Goal: Task Accomplishment & Management: Use online tool/utility

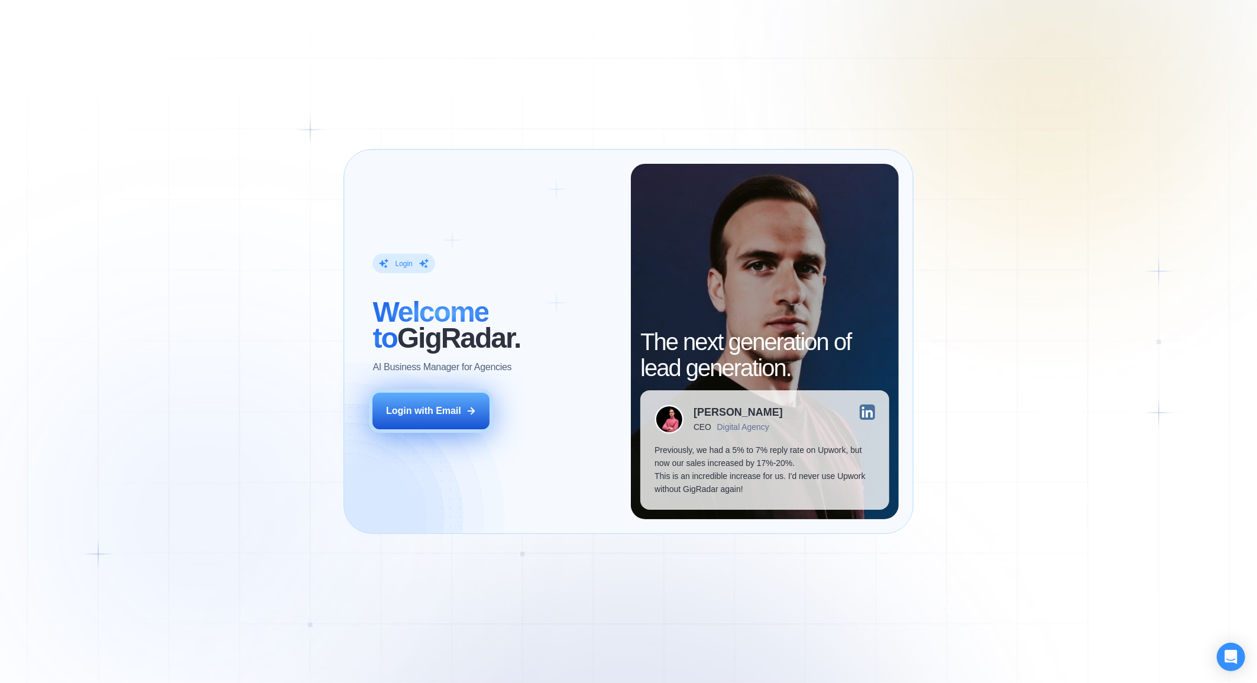
click at [460, 413] on div "Login with Email" at bounding box center [423, 410] width 75 height 13
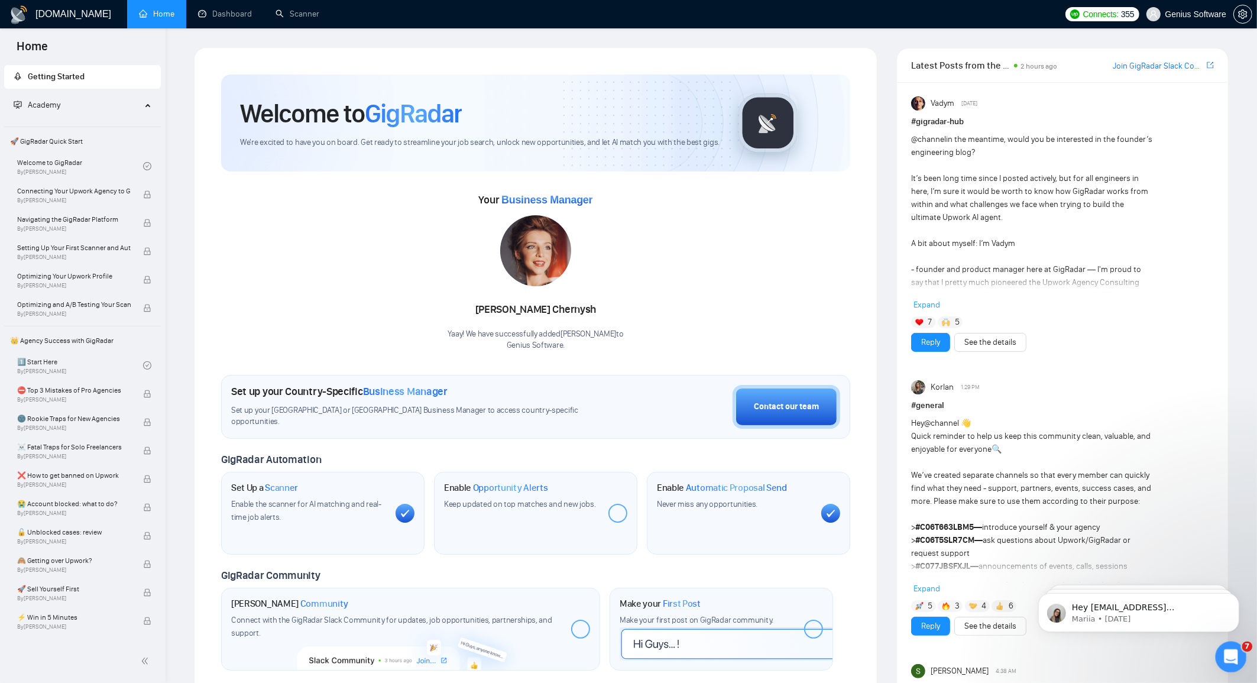
click at [1225, 651] on icon "Open Intercom Messenger" at bounding box center [1229, 655] width 20 height 20
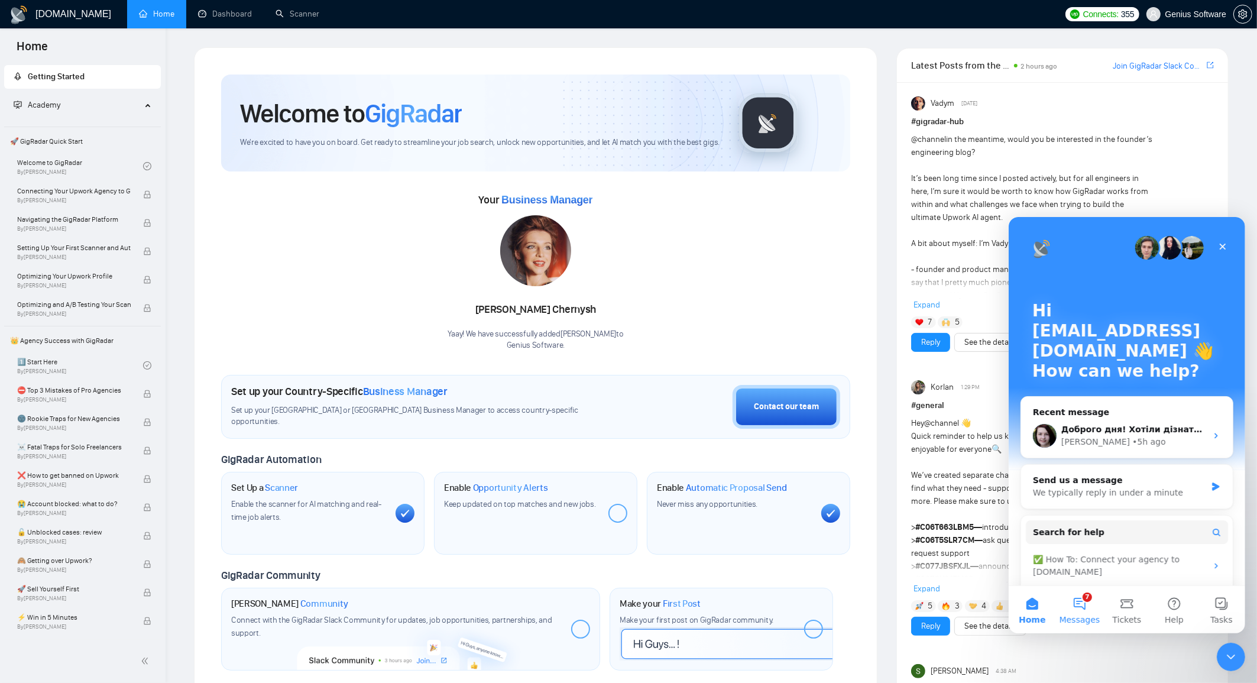
click at [1087, 602] on button "7 Messages" at bounding box center [1078, 608] width 47 height 47
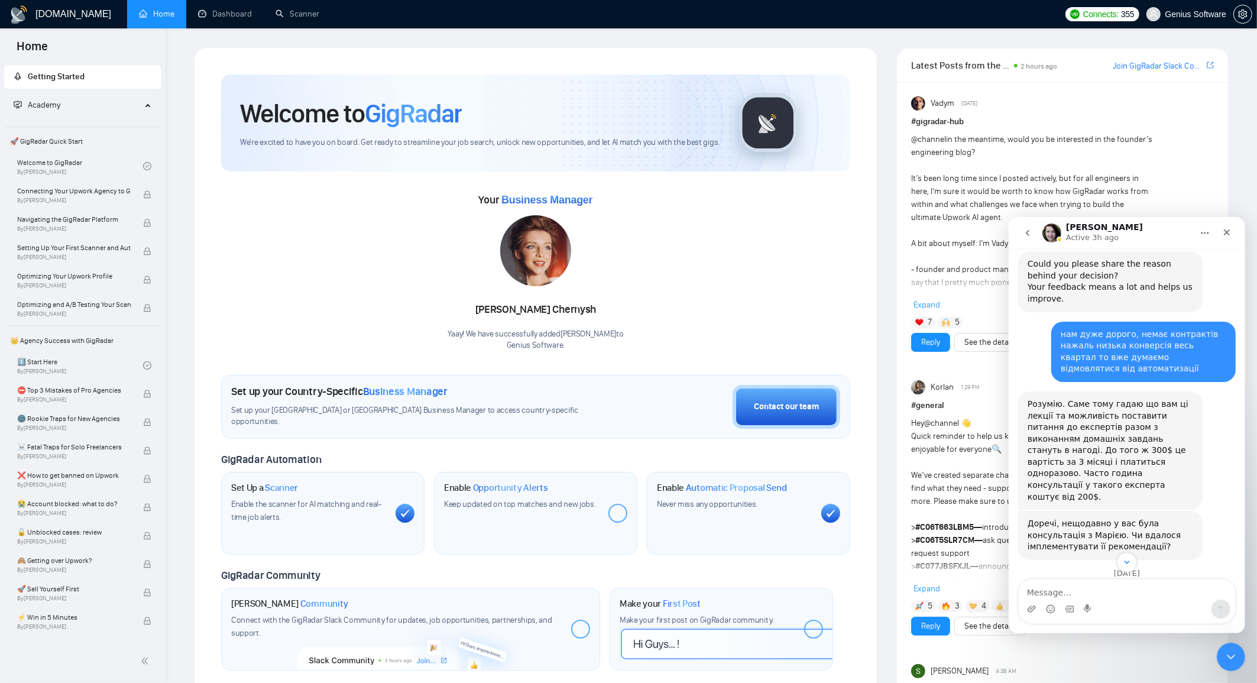
scroll to position [830, 0]
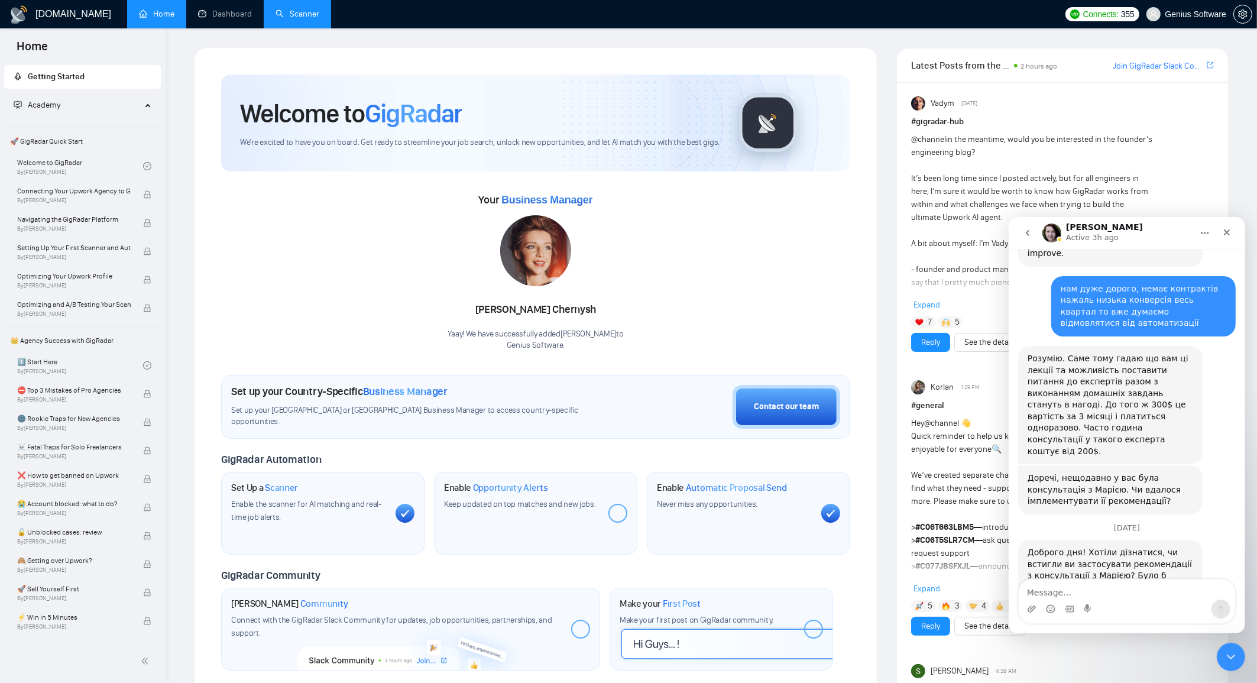
click at [304, 19] on link "Scanner" at bounding box center [297, 14] width 44 height 10
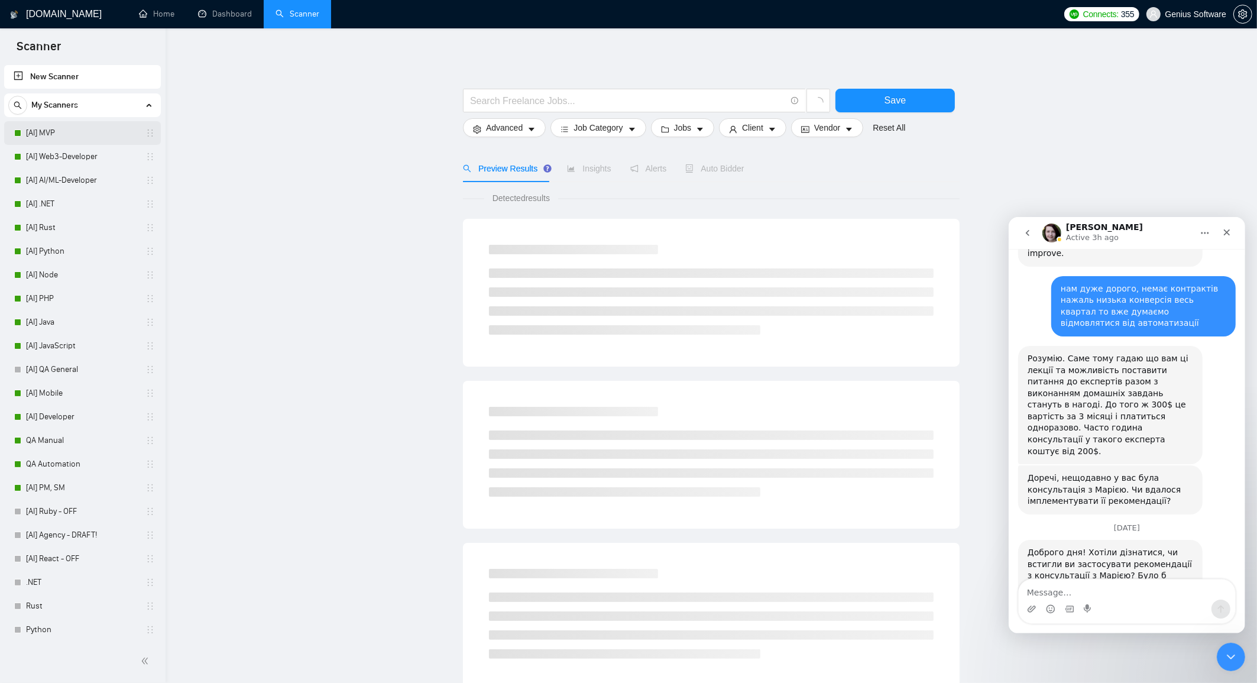
click at [82, 128] on link "[AI] MVP" at bounding box center [82, 133] width 112 height 24
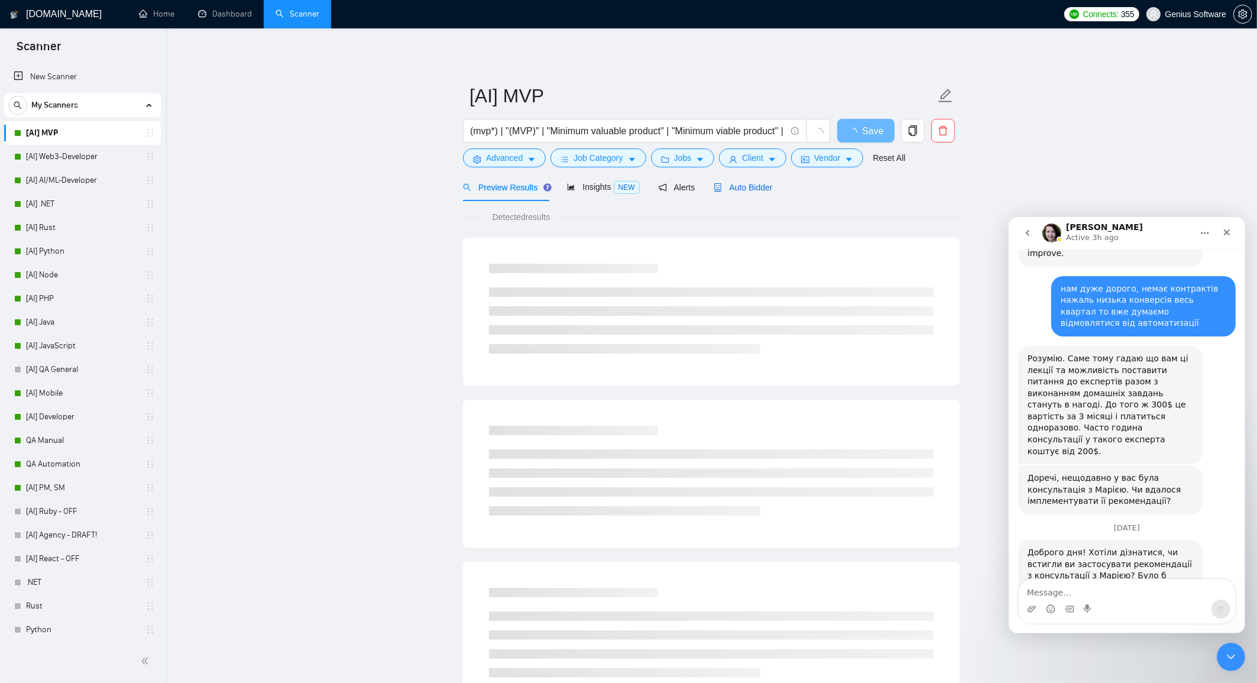
click at [737, 189] on span "Auto Bidder" at bounding box center [742, 187] width 59 height 9
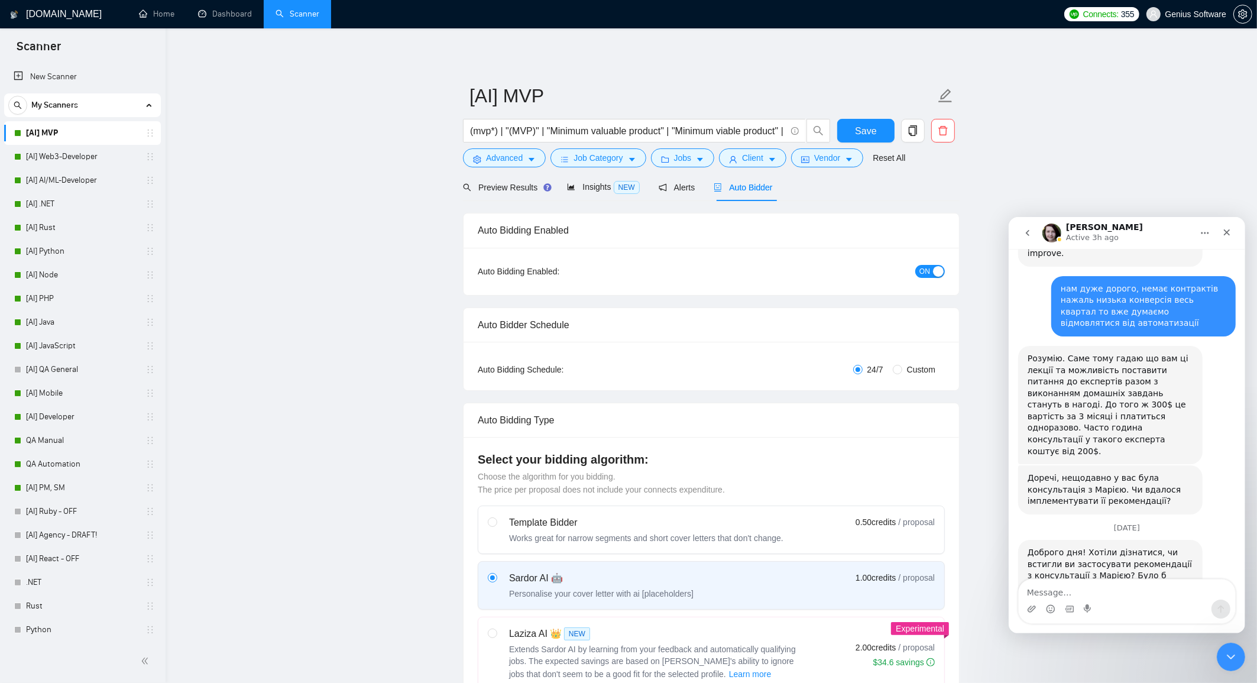
click at [922, 274] on span "ON" at bounding box center [924, 271] width 11 height 13
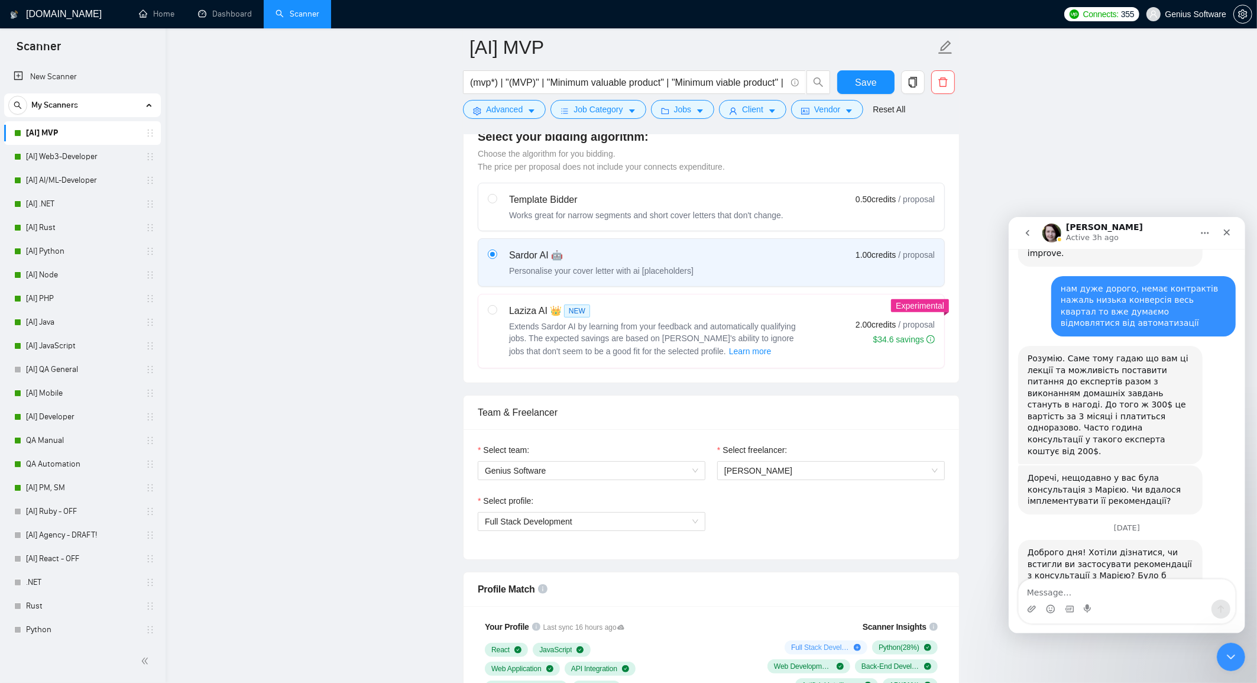
scroll to position [385, 0]
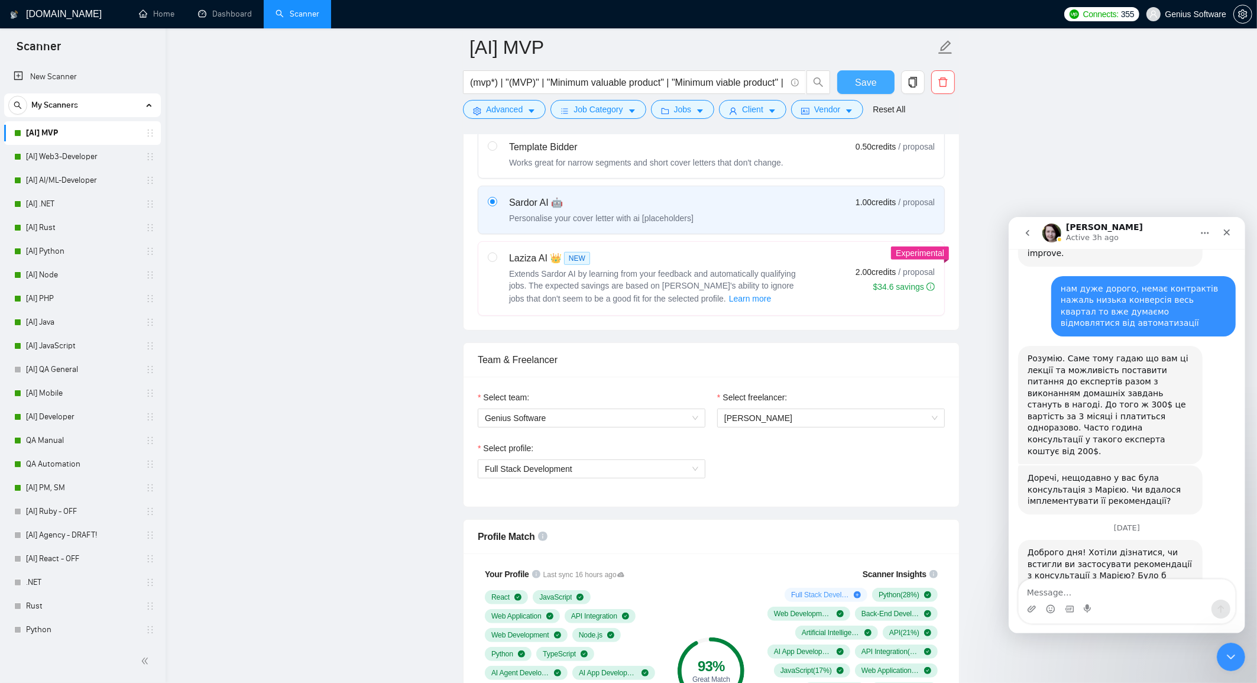
click at [862, 86] on span "Save" at bounding box center [865, 82] width 21 height 15
click at [93, 152] on link "[AI] Web3-Developer" at bounding box center [82, 157] width 112 height 24
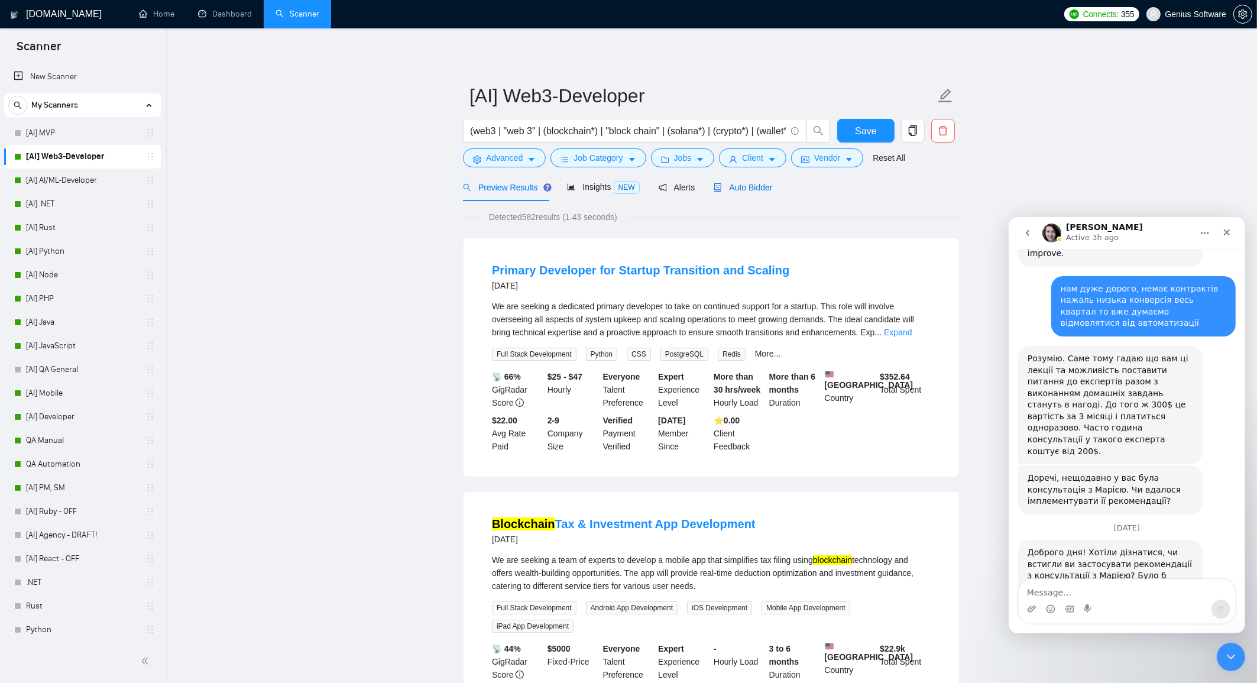
click at [765, 191] on span "Auto Bidder" at bounding box center [742, 187] width 59 height 9
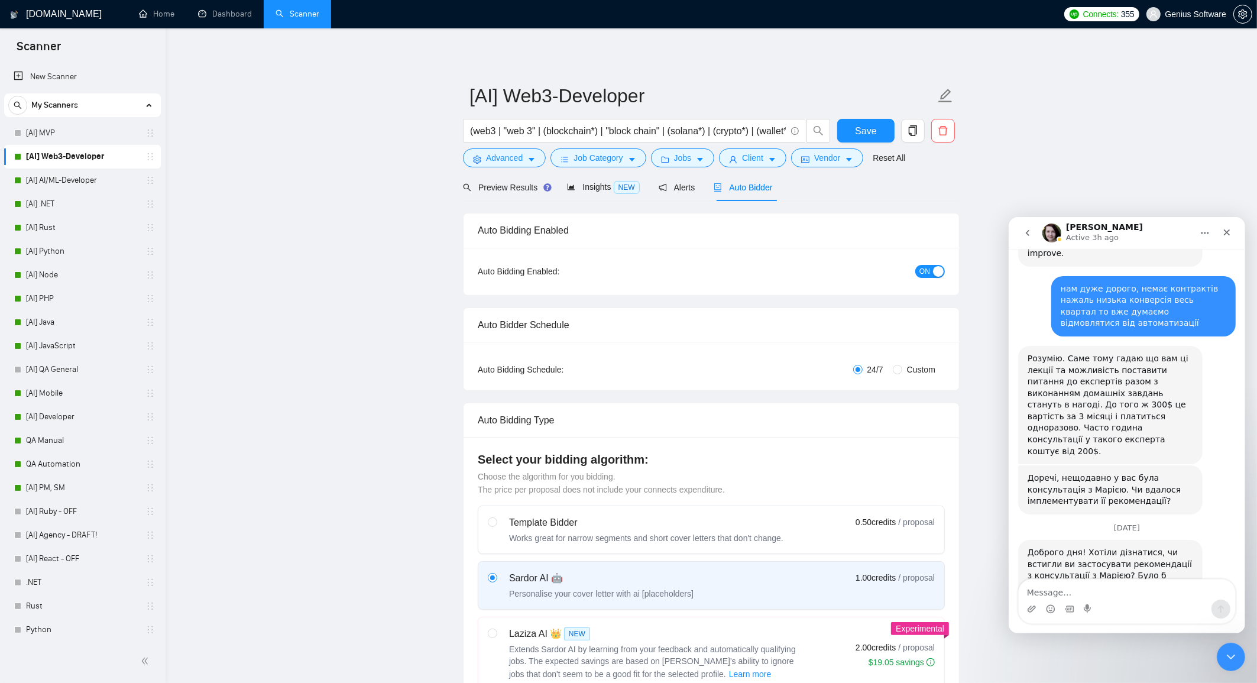
click at [930, 269] on button "ON" at bounding box center [930, 271] width 30 height 13
click at [871, 135] on span "Save" at bounding box center [865, 131] width 21 height 15
click at [73, 177] on link "[AI] AI/ML-Developer" at bounding box center [82, 180] width 112 height 24
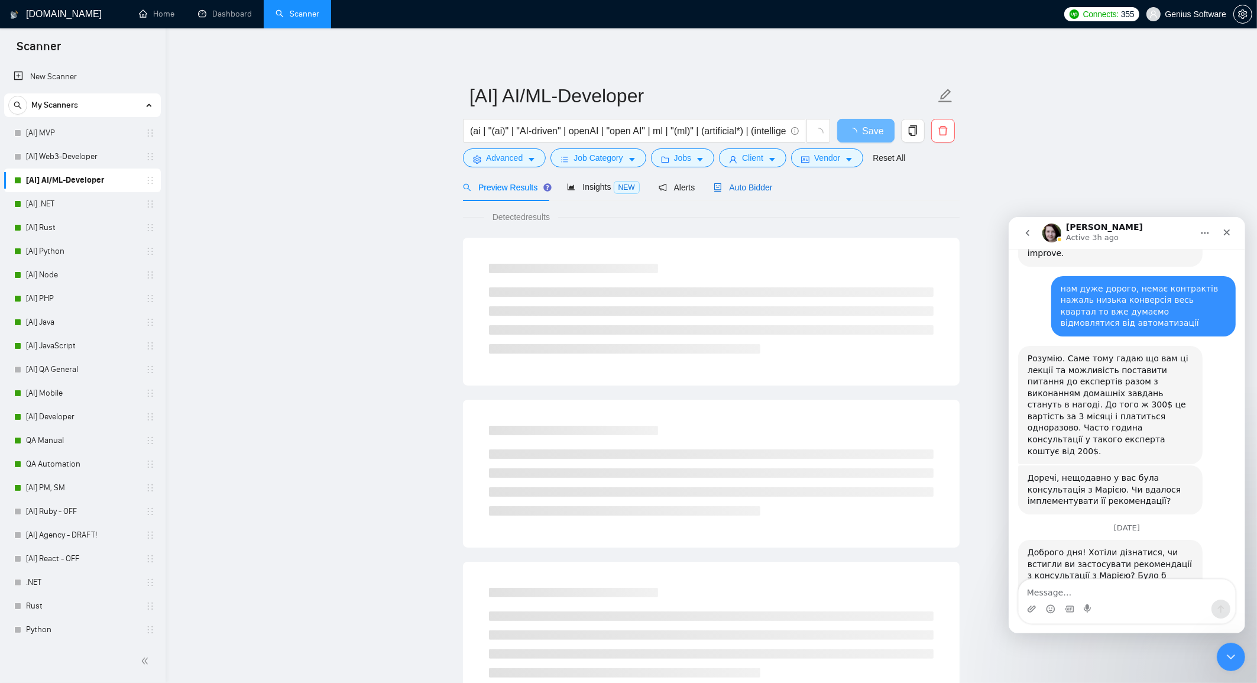
click at [755, 186] on span "Auto Bidder" at bounding box center [742, 187] width 59 height 9
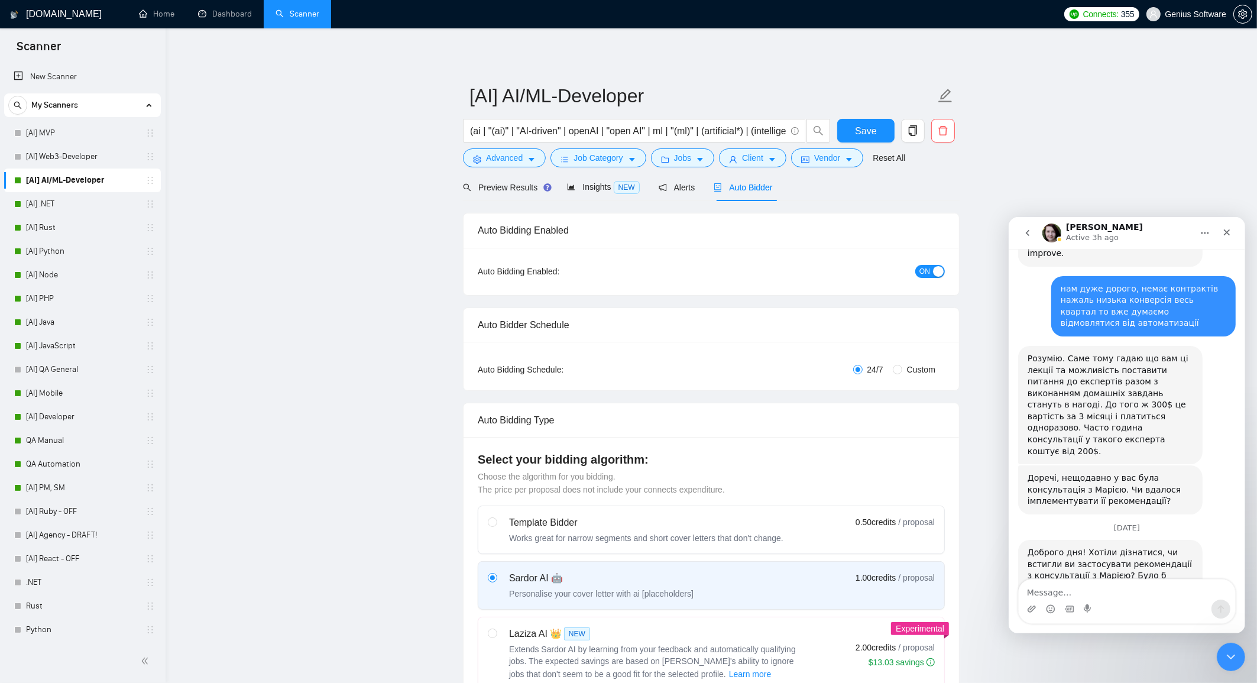
click at [939, 272] on div "button" at bounding box center [938, 271] width 11 height 11
click at [870, 125] on span "Save" at bounding box center [865, 131] width 21 height 15
checkbox input "true"
click at [86, 210] on link "[AI] .NET" at bounding box center [82, 204] width 112 height 24
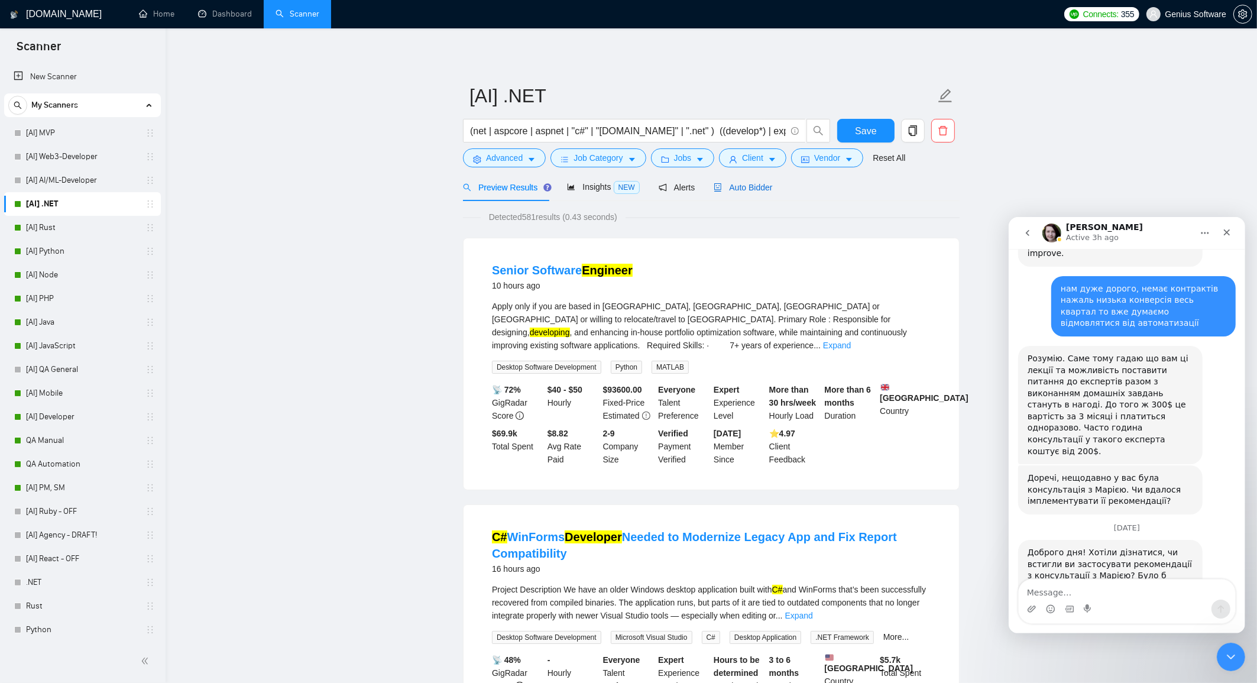
click at [747, 184] on span "Auto Bidder" at bounding box center [742, 187] width 59 height 9
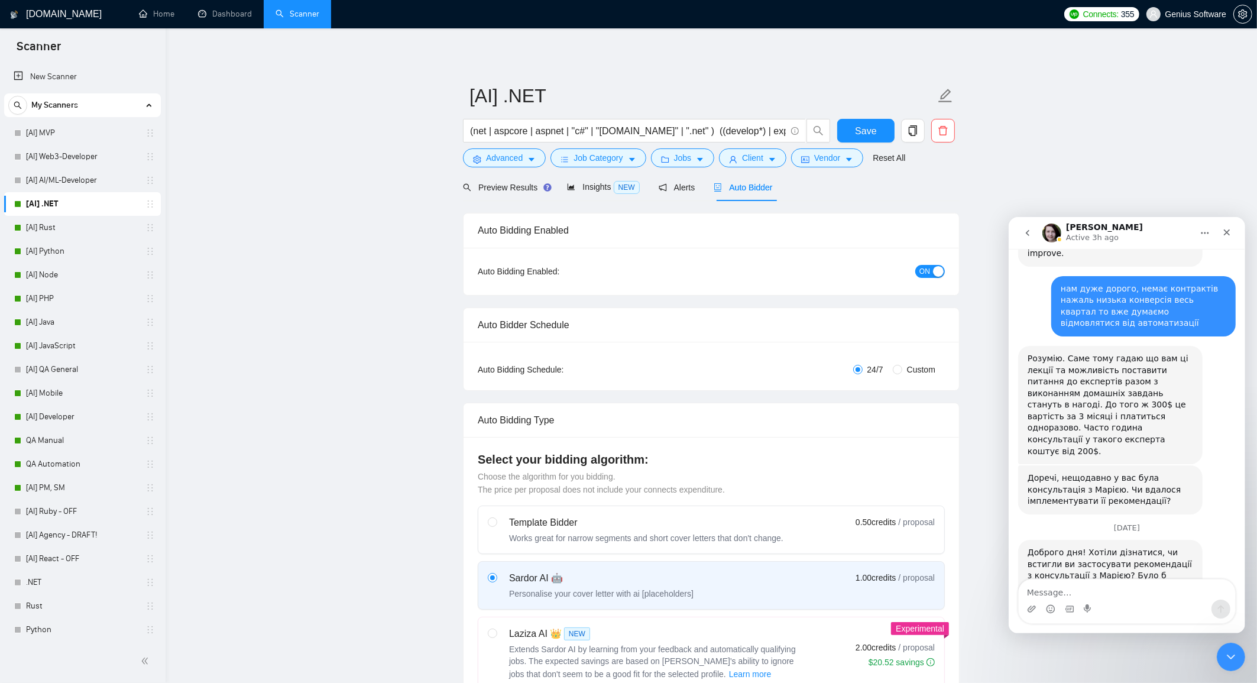
click at [921, 271] on span "ON" at bounding box center [924, 271] width 11 height 13
click at [875, 131] on span "Save" at bounding box center [865, 131] width 21 height 15
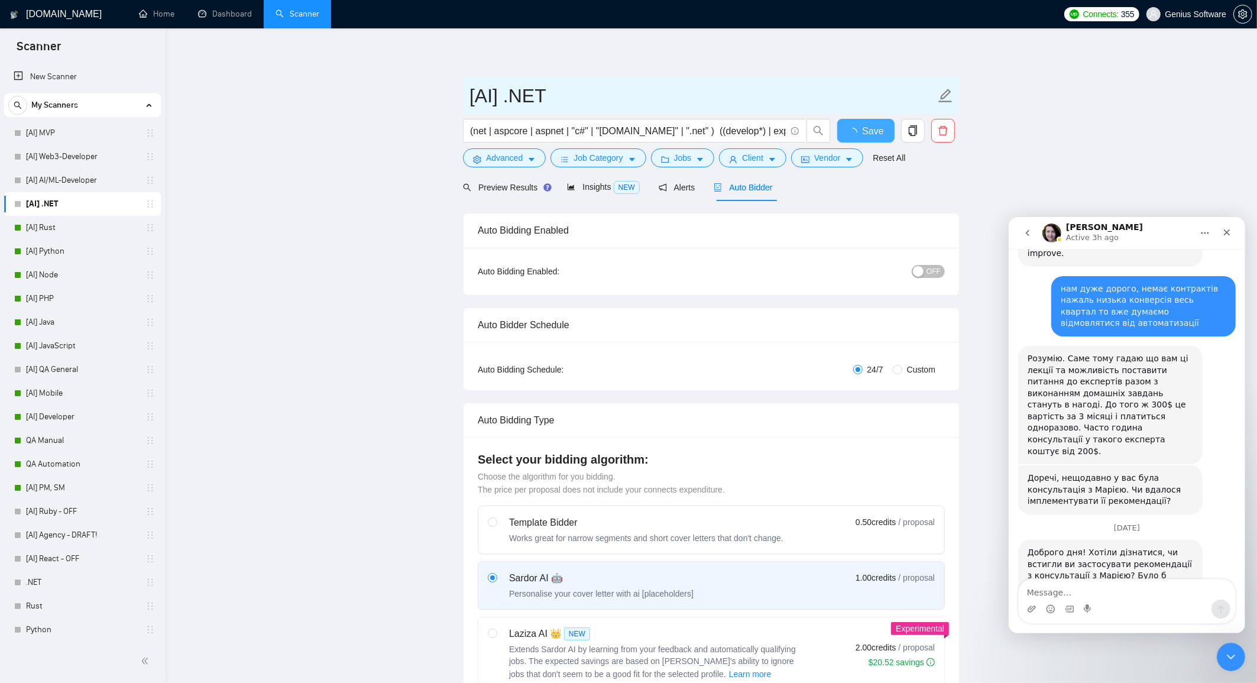
checkbox input "true"
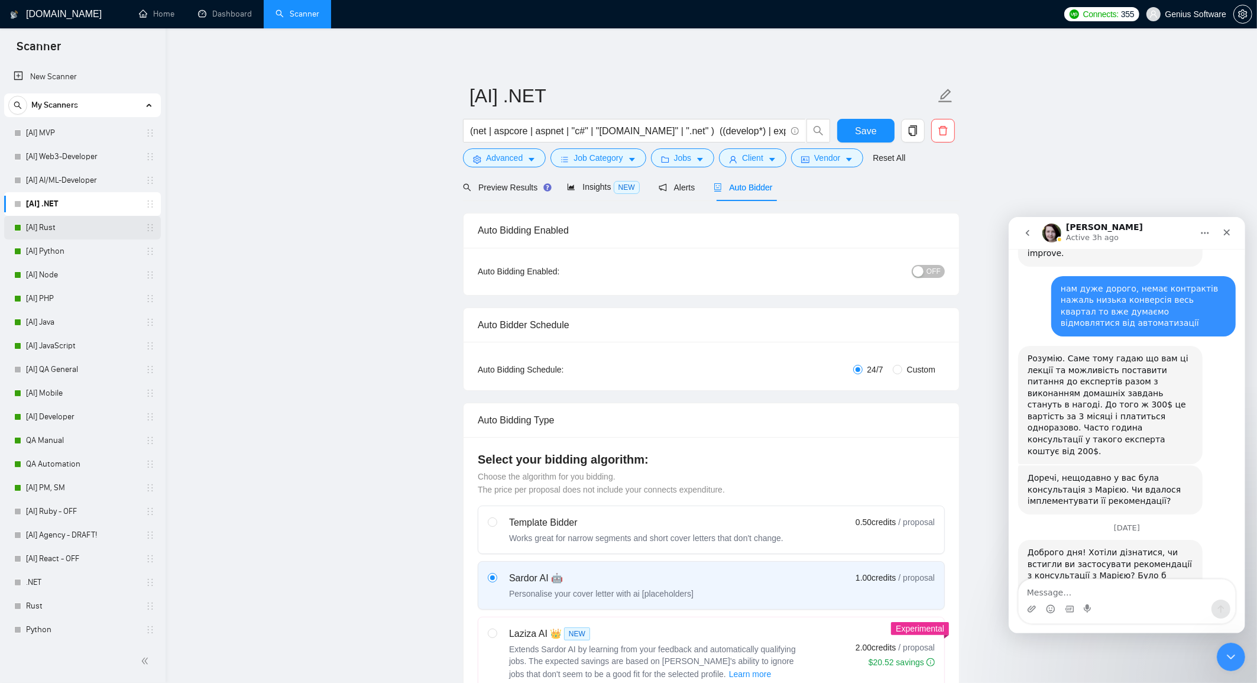
click at [83, 224] on link "[AI] Rust" at bounding box center [82, 228] width 112 height 24
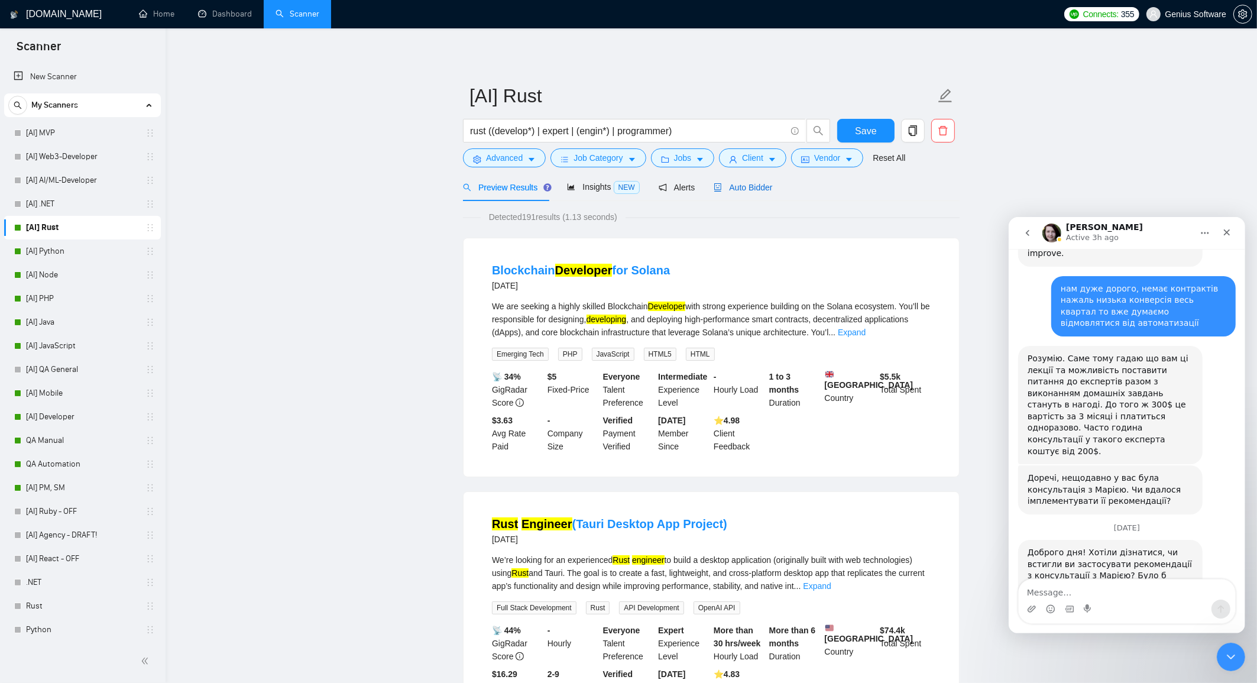
click at [758, 190] on span "Auto Bidder" at bounding box center [742, 187] width 59 height 9
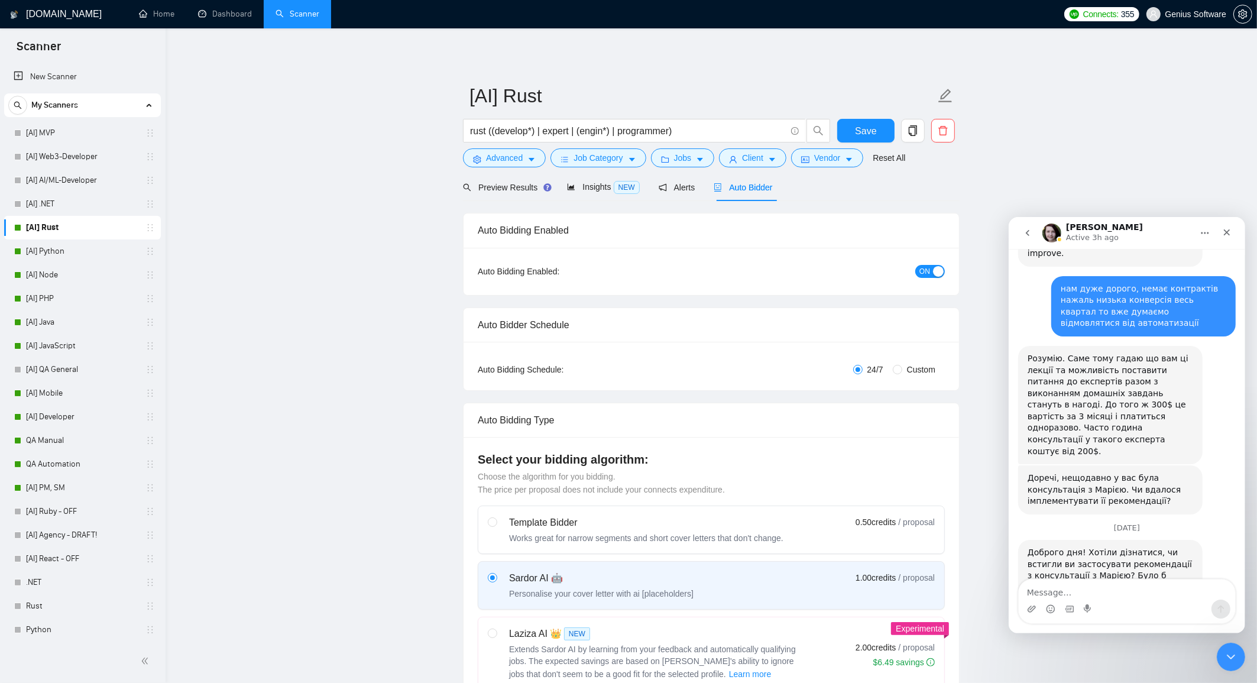
click at [929, 270] on span "ON" at bounding box center [924, 271] width 11 height 13
click at [852, 124] on button "Save" at bounding box center [865, 131] width 57 height 24
click at [95, 249] on link "[AI] Python" at bounding box center [82, 251] width 112 height 24
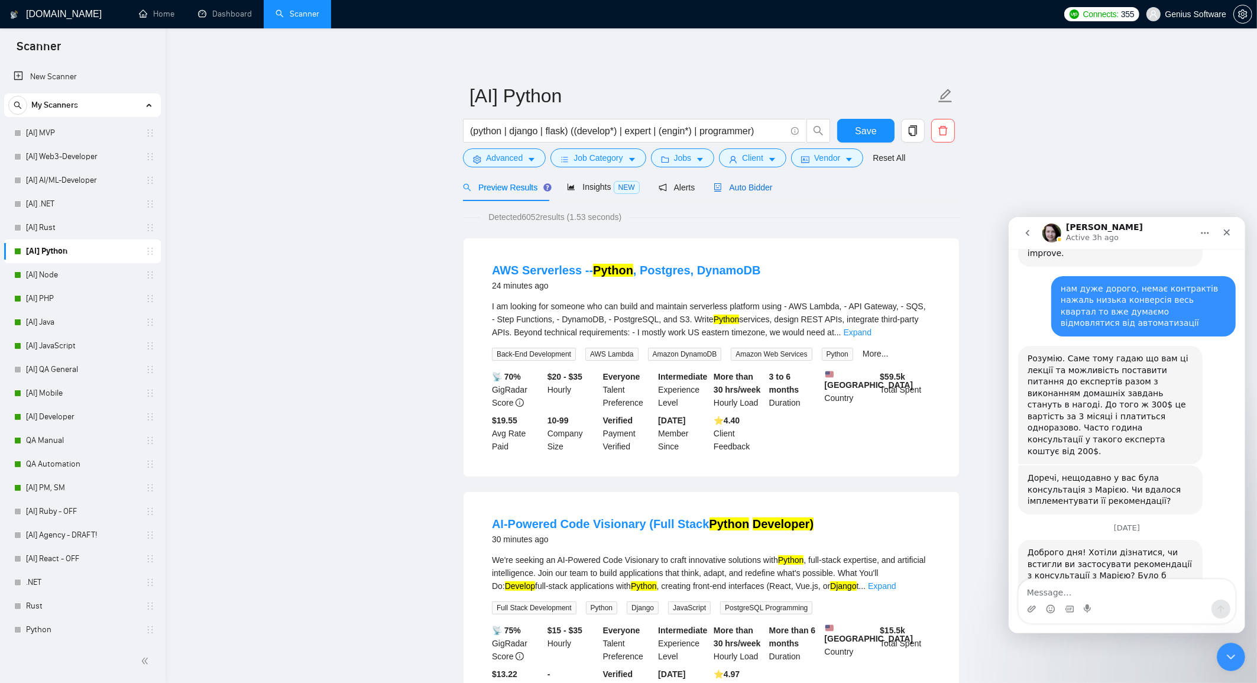
click at [754, 191] on span "Auto Bidder" at bounding box center [742, 187] width 59 height 9
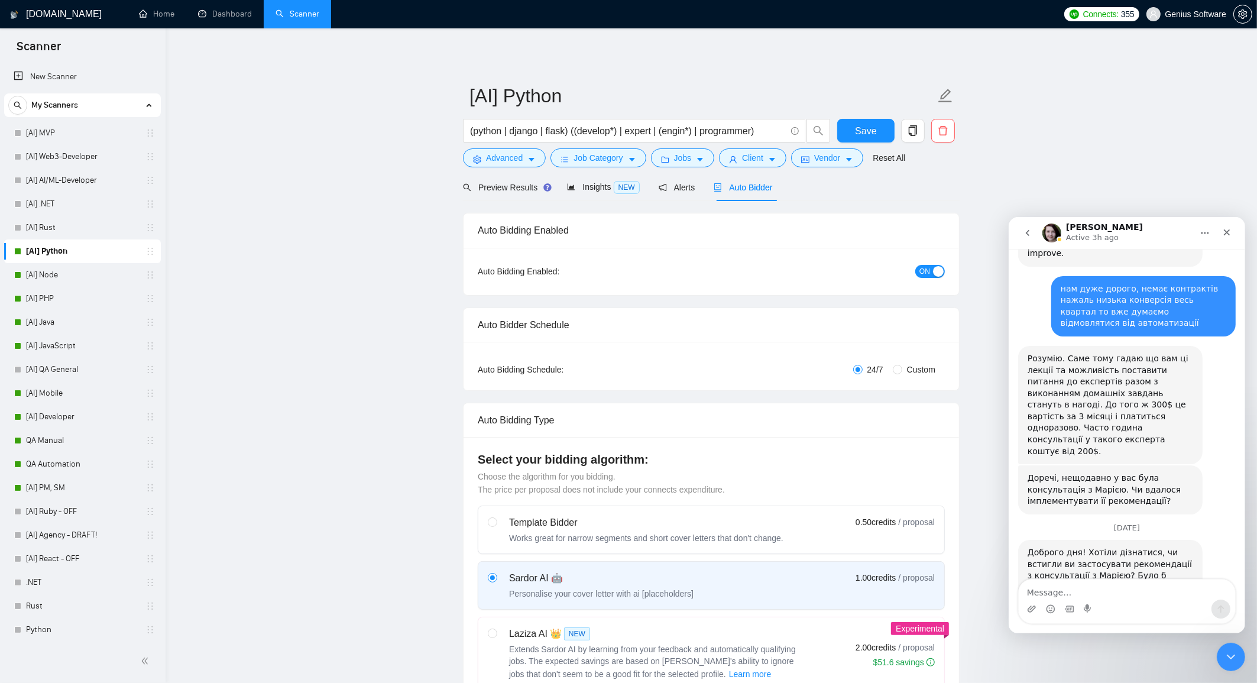
click at [926, 271] on span "ON" at bounding box center [924, 271] width 11 height 13
click at [869, 130] on span "Save" at bounding box center [865, 131] width 21 height 15
click at [99, 277] on link "[AI] Node" at bounding box center [82, 275] width 112 height 24
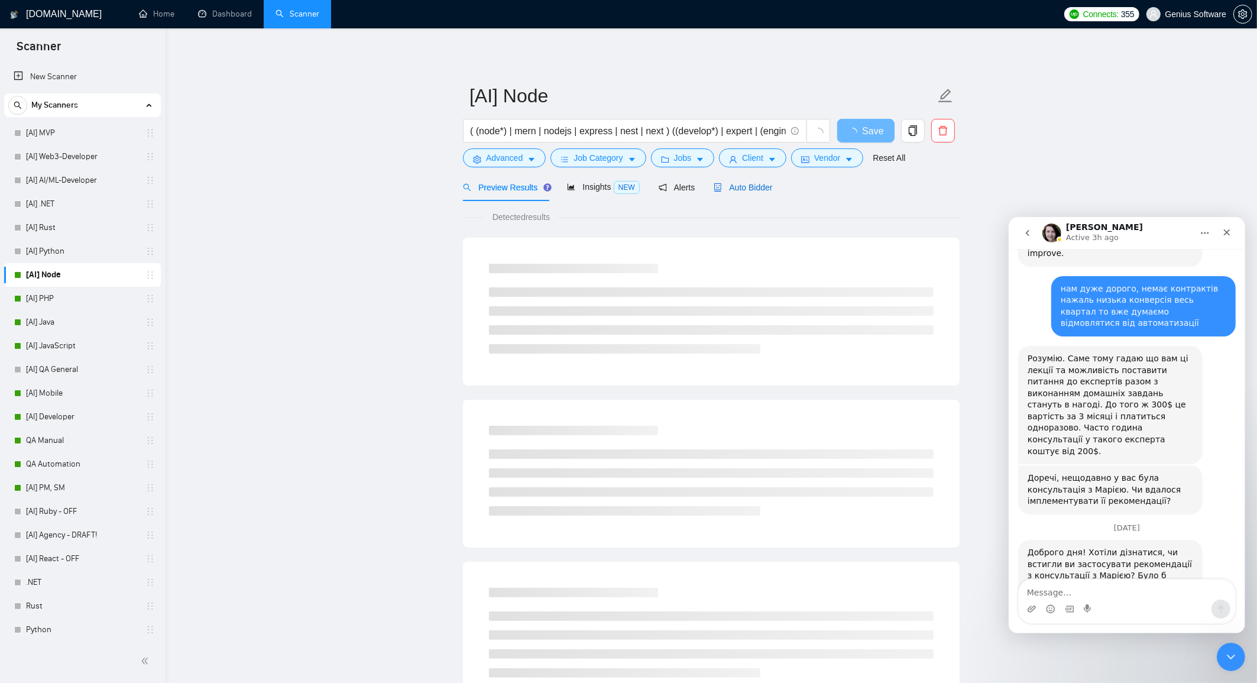
click at [751, 187] on span "Auto Bidder" at bounding box center [742, 187] width 59 height 9
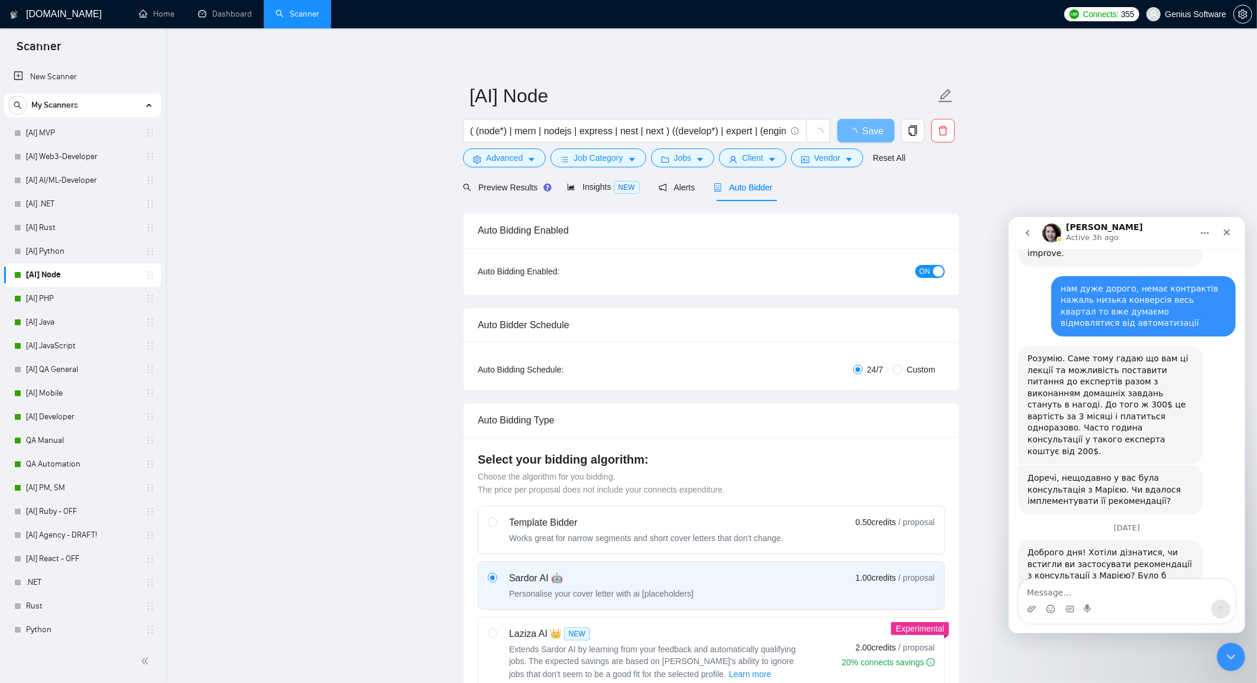
checkbox input "true"
click at [931, 274] on button "ON" at bounding box center [930, 271] width 30 height 13
click at [869, 134] on span "Save" at bounding box center [865, 131] width 21 height 15
click at [102, 296] on link "[AI] PHP" at bounding box center [82, 299] width 112 height 24
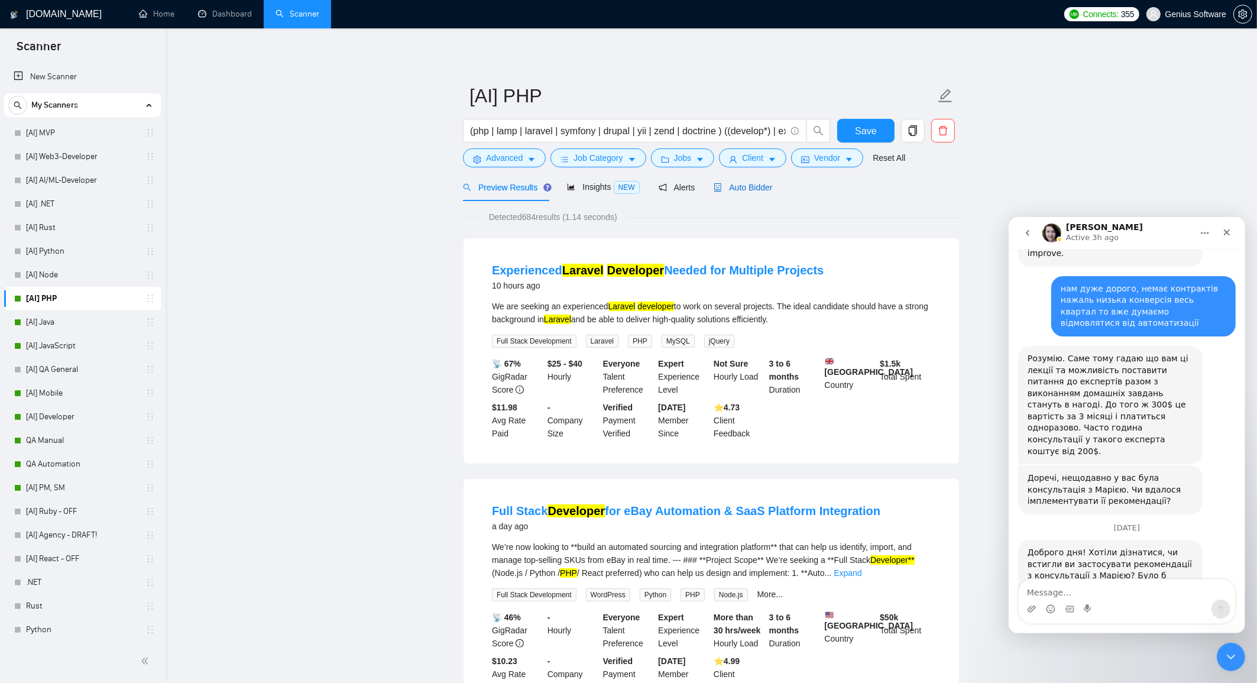
click at [746, 186] on span "Auto Bidder" at bounding box center [742, 187] width 59 height 9
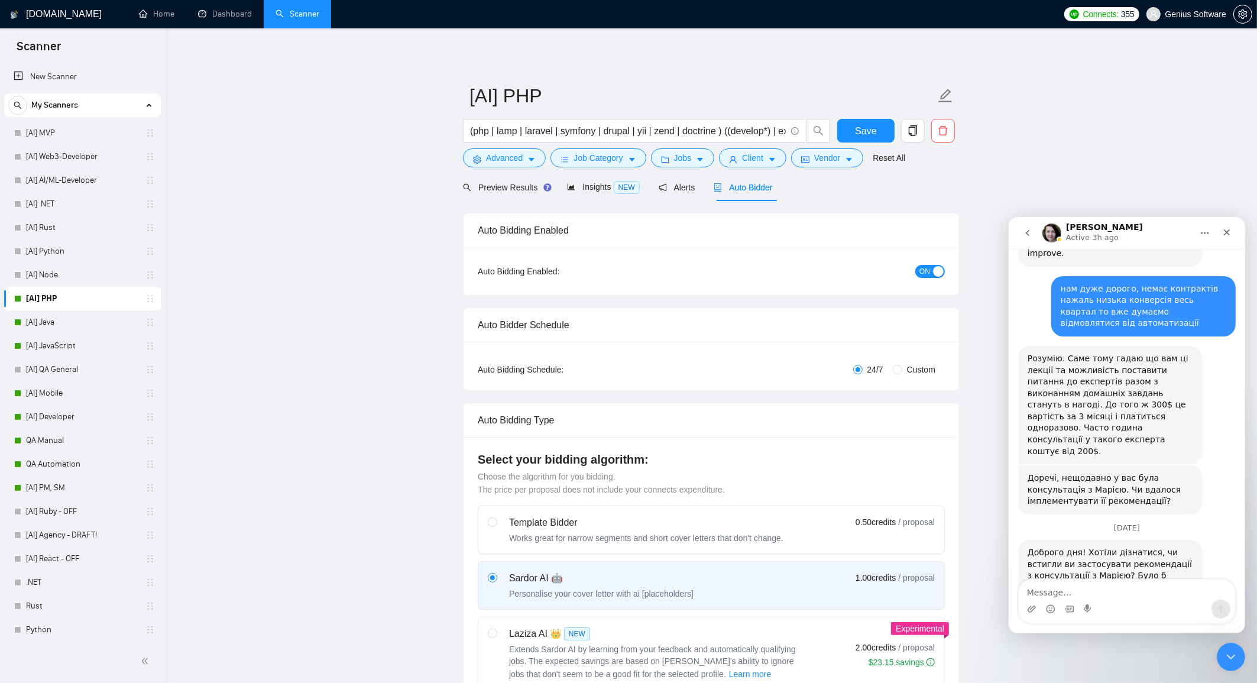
click at [928, 272] on span "ON" at bounding box center [924, 271] width 11 height 13
click at [868, 122] on button "Save" at bounding box center [865, 131] width 57 height 24
click at [855, 134] on button "Save" at bounding box center [865, 131] width 57 height 24
click at [93, 323] on link "[AI] Java" at bounding box center [82, 322] width 112 height 24
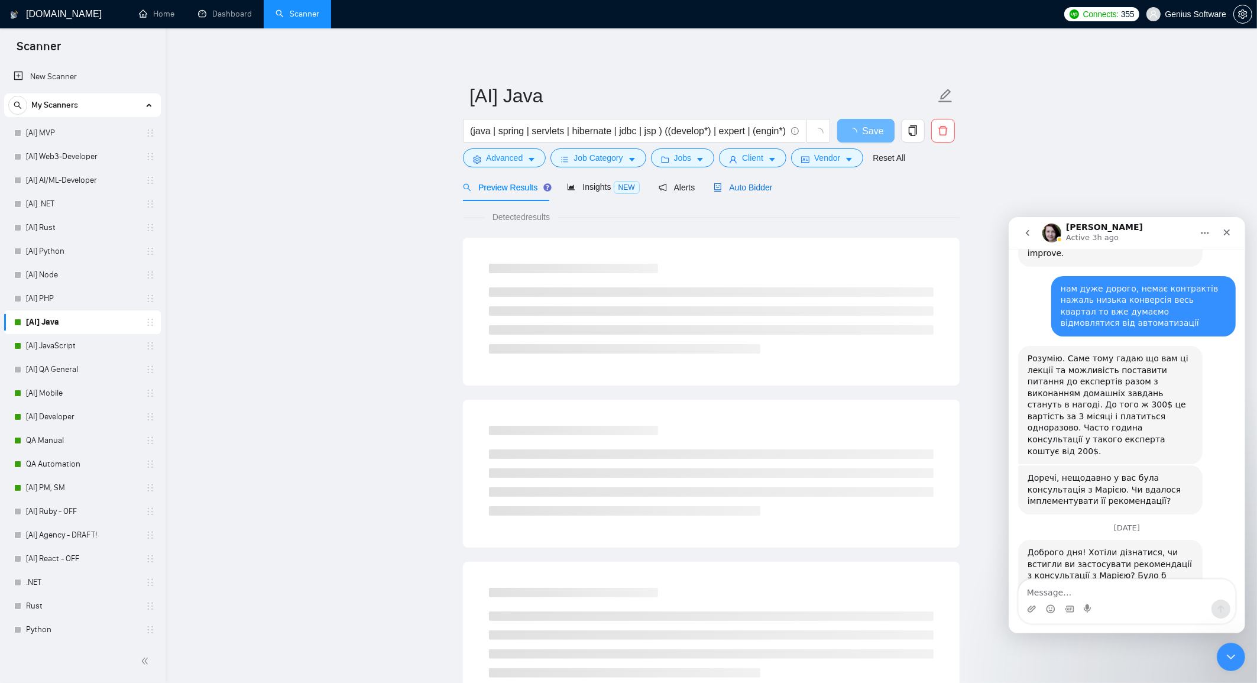
click at [752, 189] on span "Auto Bidder" at bounding box center [742, 187] width 59 height 9
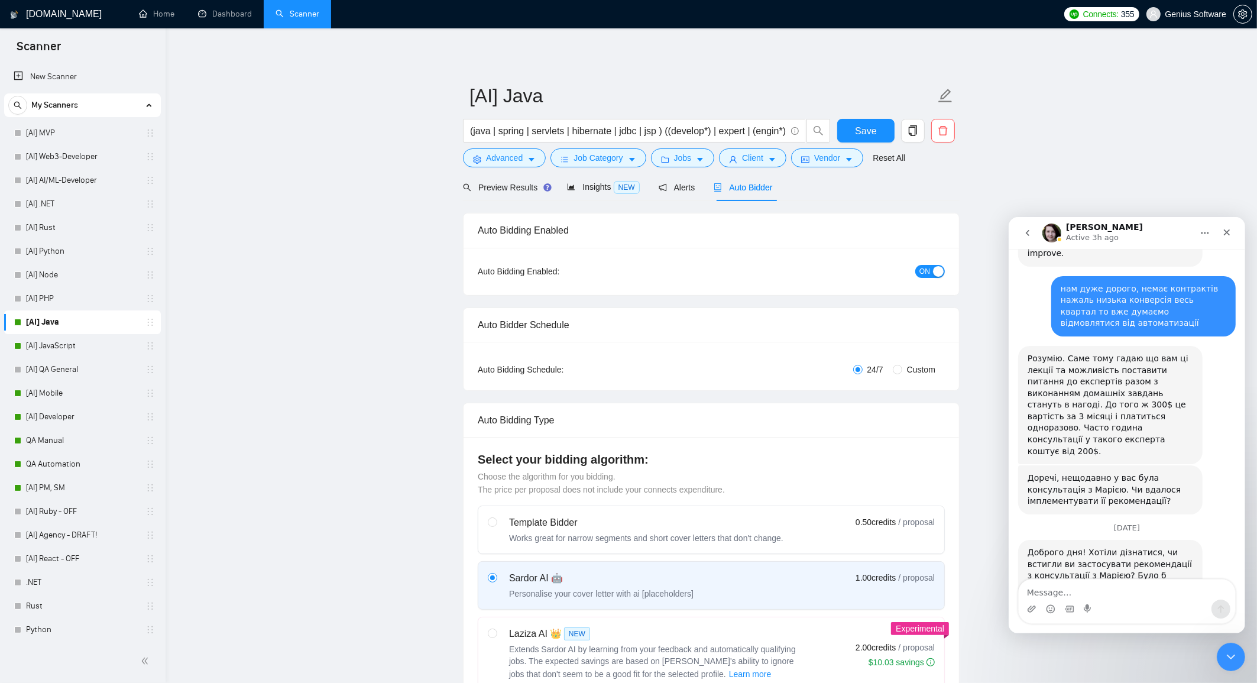
click at [924, 272] on span "ON" at bounding box center [924, 271] width 11 height 13
click at [858, 129] on span "Save" at bounding box center [865, 131] width 21 height 15
click at [72, 349] on link "[AI] JavaScript" at bounding box center [82, 346] width 112 height 24
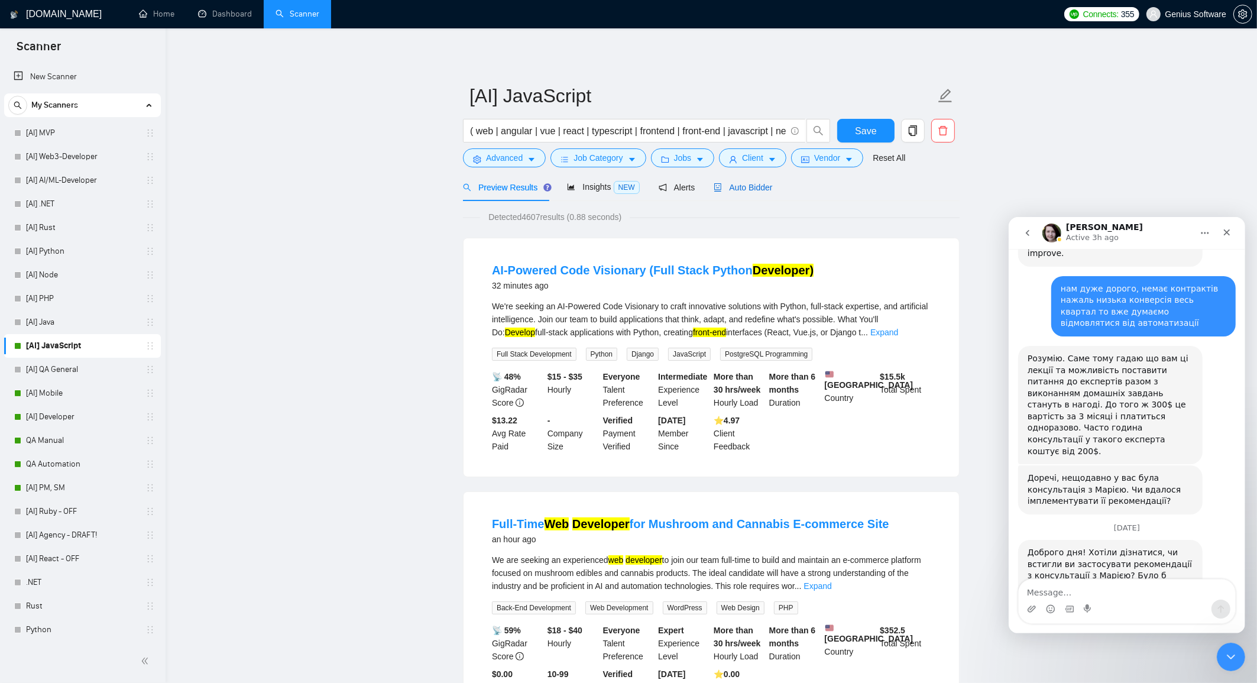
click at [746, 187] on span "Auto Bidder" at bounding box center [742, 187] width 59 height 9
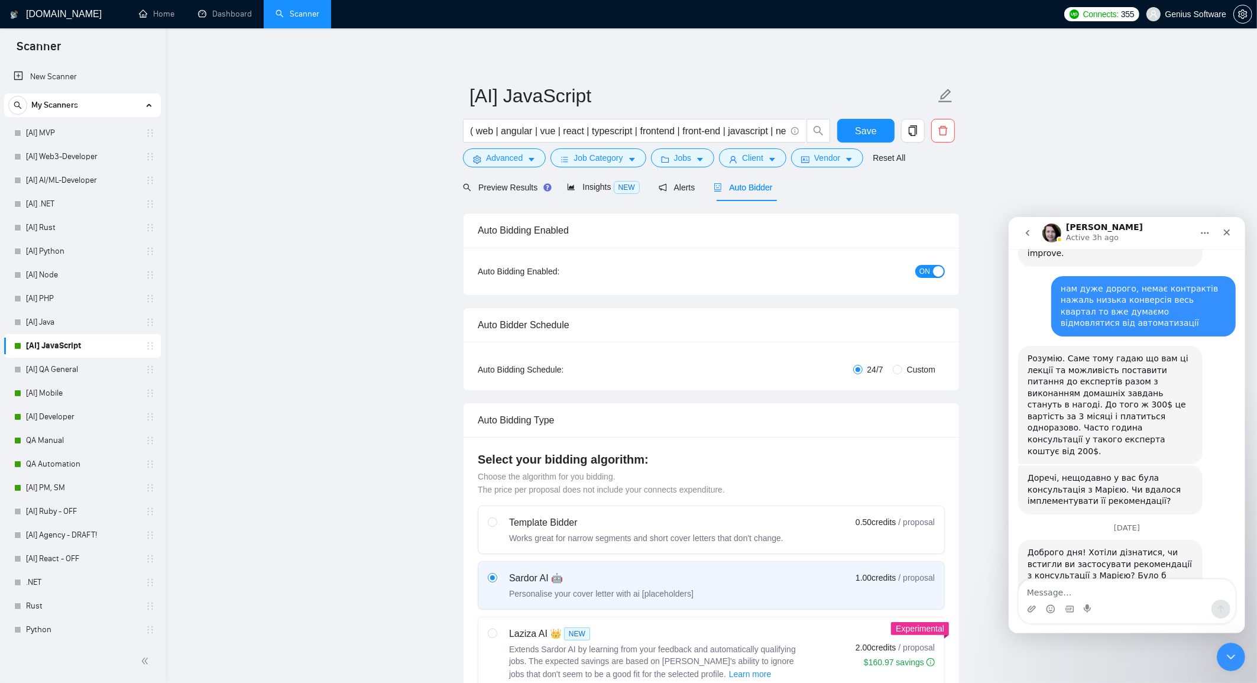
click at [919, 267] on span "ON" at bounding box center [924, 271] width 11 height 13
click at [857, 129] on span "Save" at bounding box center [865, 131] width 21 height 15
checkbox input "true"
click at [857, 129] on span "Save" at bounding box center [865, 131] width 21 height 15
click at [85, 403] on link "[AI] Mobile" at bounding box center [82, 393] width 112 height 24
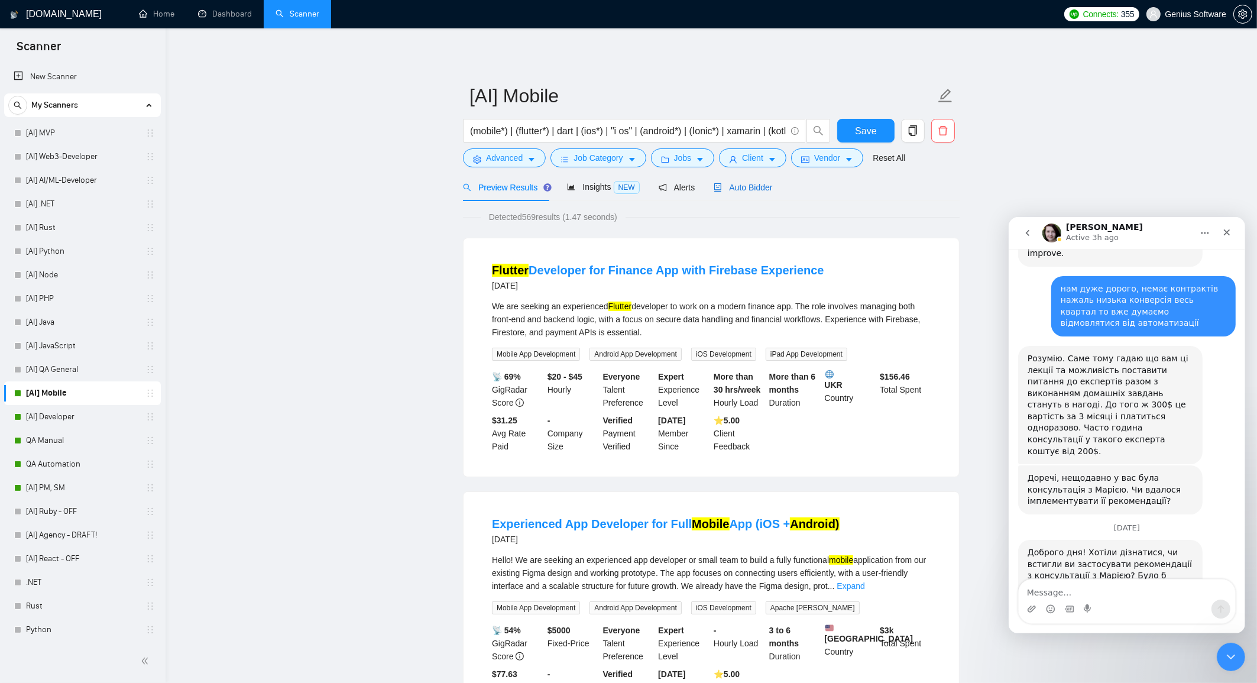
click at [744, 189] on span "Auto Bidder" at bounding box center [742, 187] width 59 height 9
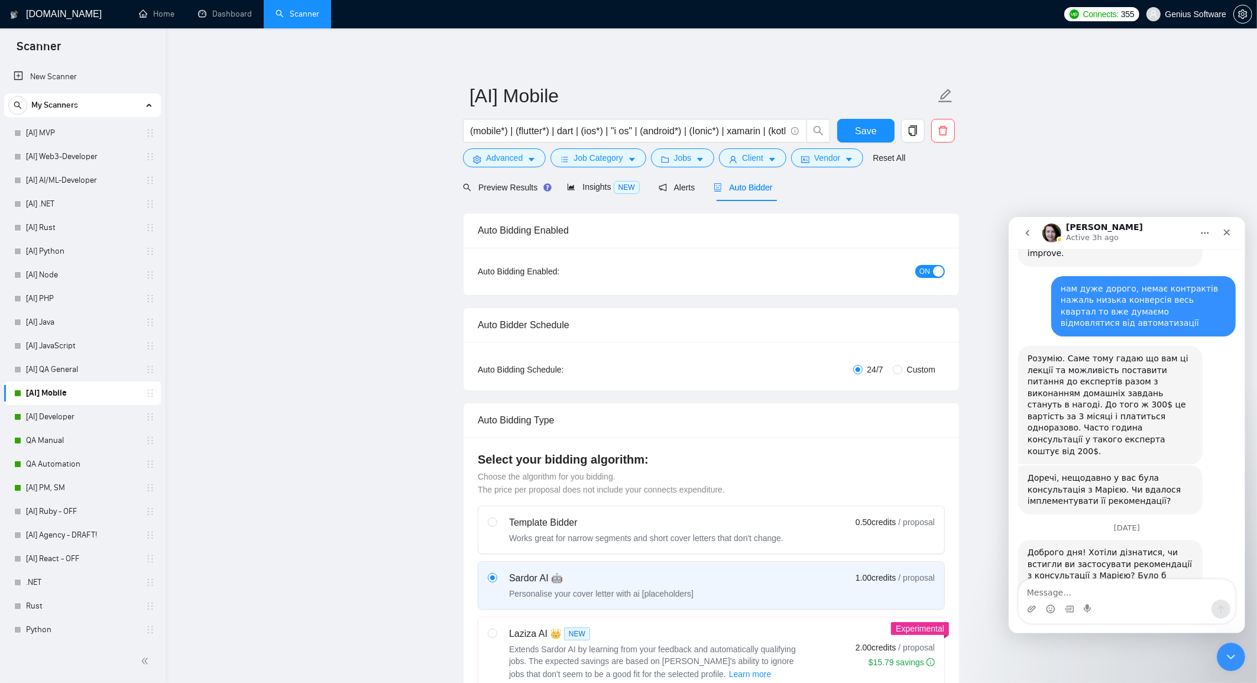
click at [929, 268] on span "ON" at bounding box center [924, 271] width 11 height 13
click at [867, 124] on span "Save" at bounding box center [865, 131] width 21 height 15
click at [64, 416] on link "[AI] Developer" at bounding box center [82, 417] width 112 height 24
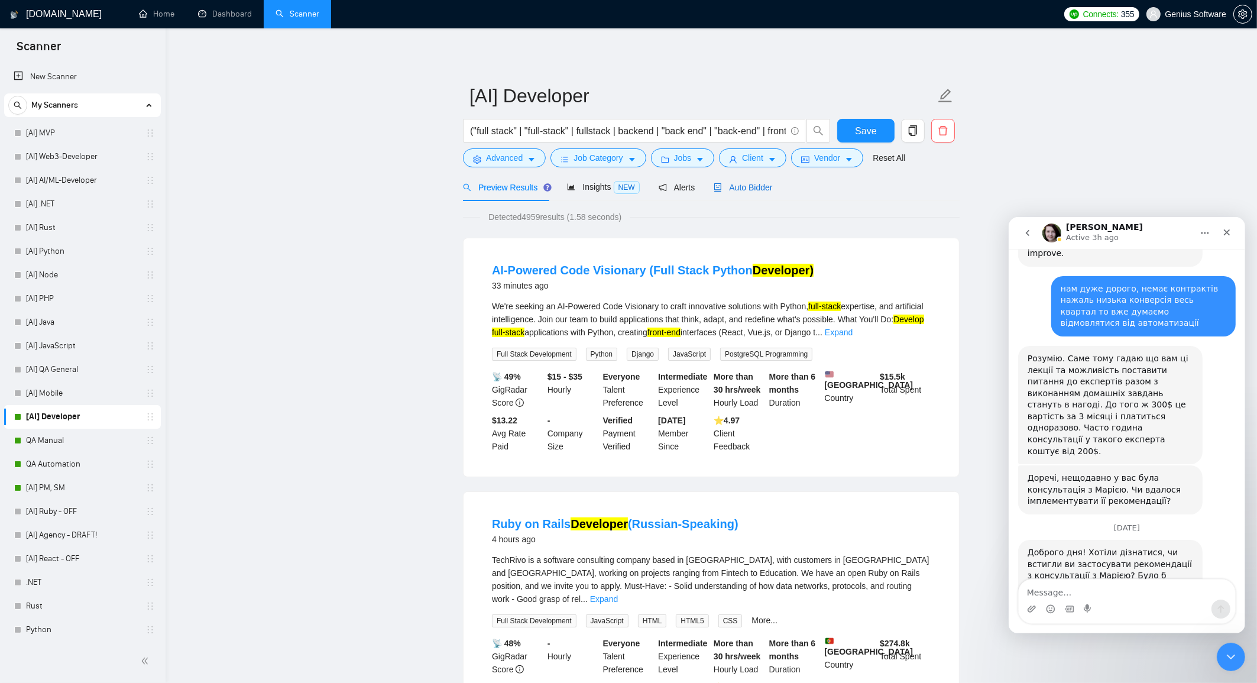
click at [752, 181] on div "Auto Bidder" at bounding box center [742, 187] width 59 height 13
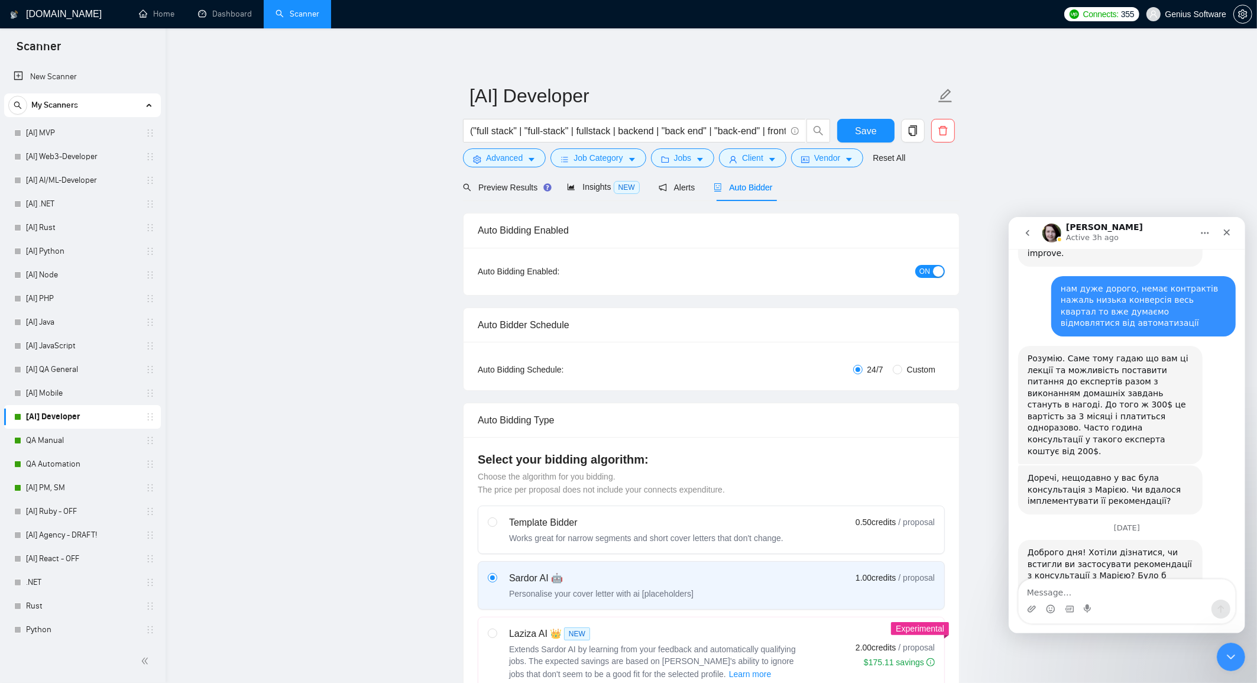
click at [927, 271] on span "ON" at bounding box center [924, 271] width 11 height 13
click at [860, 126] on span "Save" at bounding box center [865, 131] width 21 height 15
click at [105, 441] on link "QA Manual" at bounding box center [82, 441] width 112 height 24
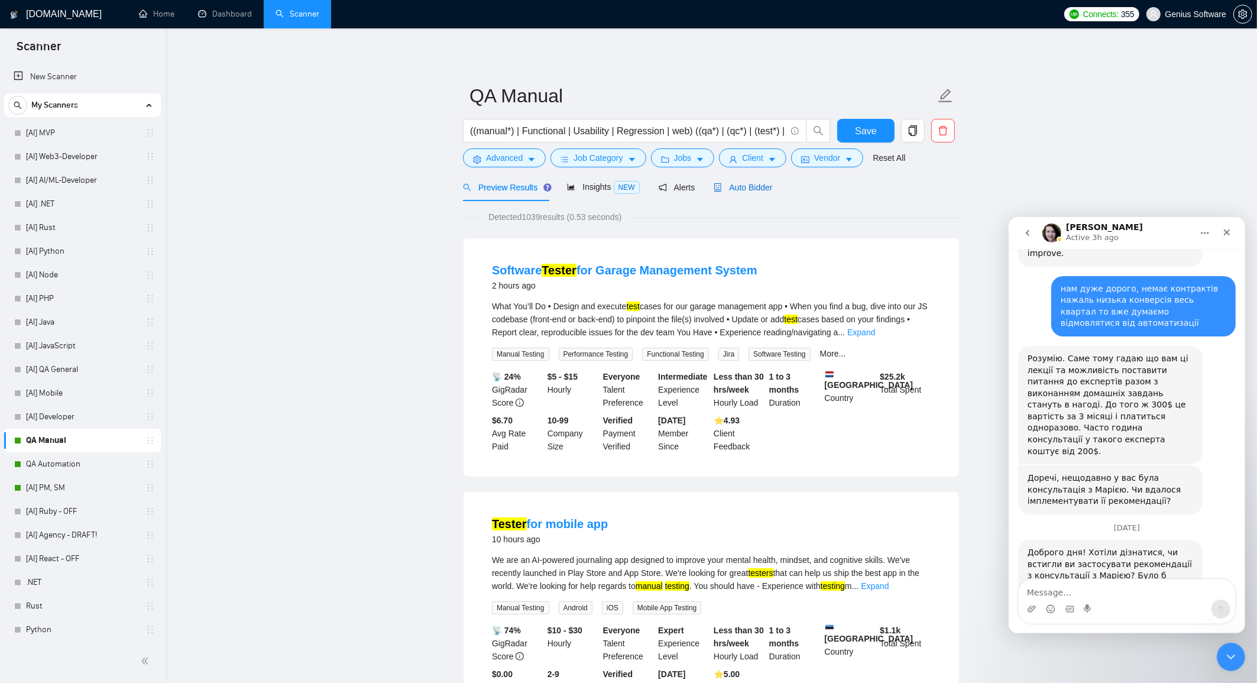
click at [755, 190] on span "Auto Bidder" at bounding box center [742, 187] width 59 height 9
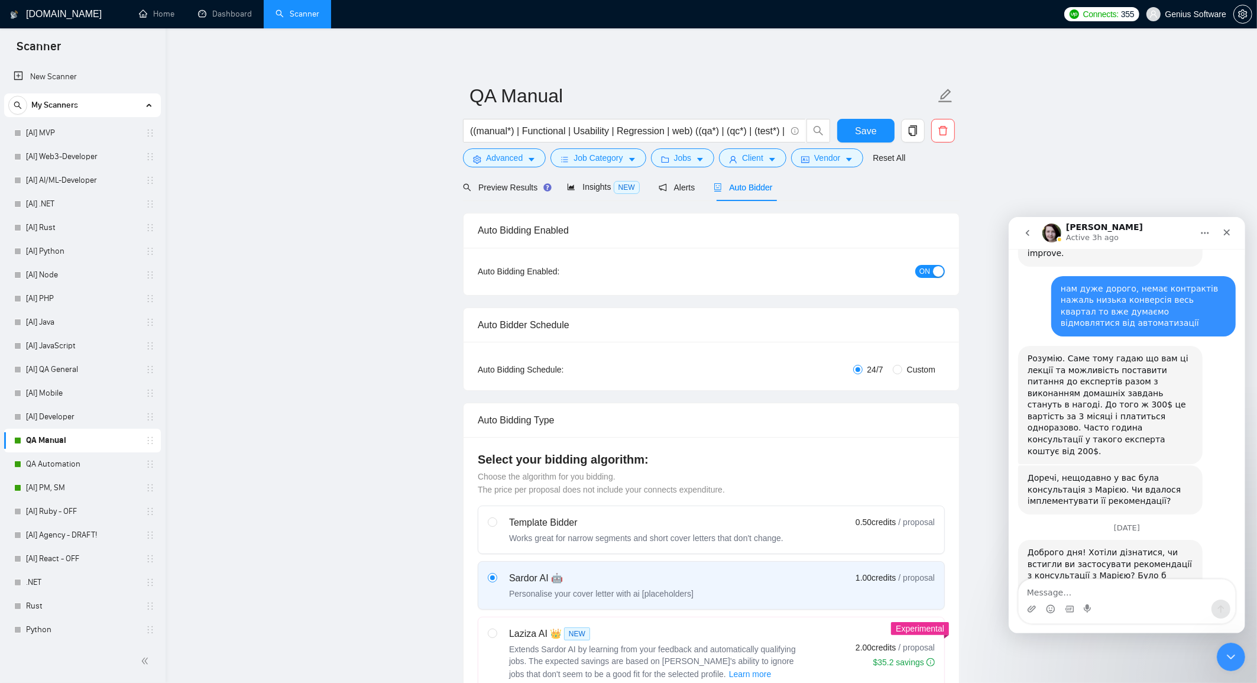
click at [927, 269] on span "ON" at bounding box center [924, 271] width 11 height 13
click at [866, 127] on span "Save" at bounding box center [865, 131] width 21 height 15
click at [73, 465] on link "QA Automation" at bounding box center [82, 464] width 112 height 24
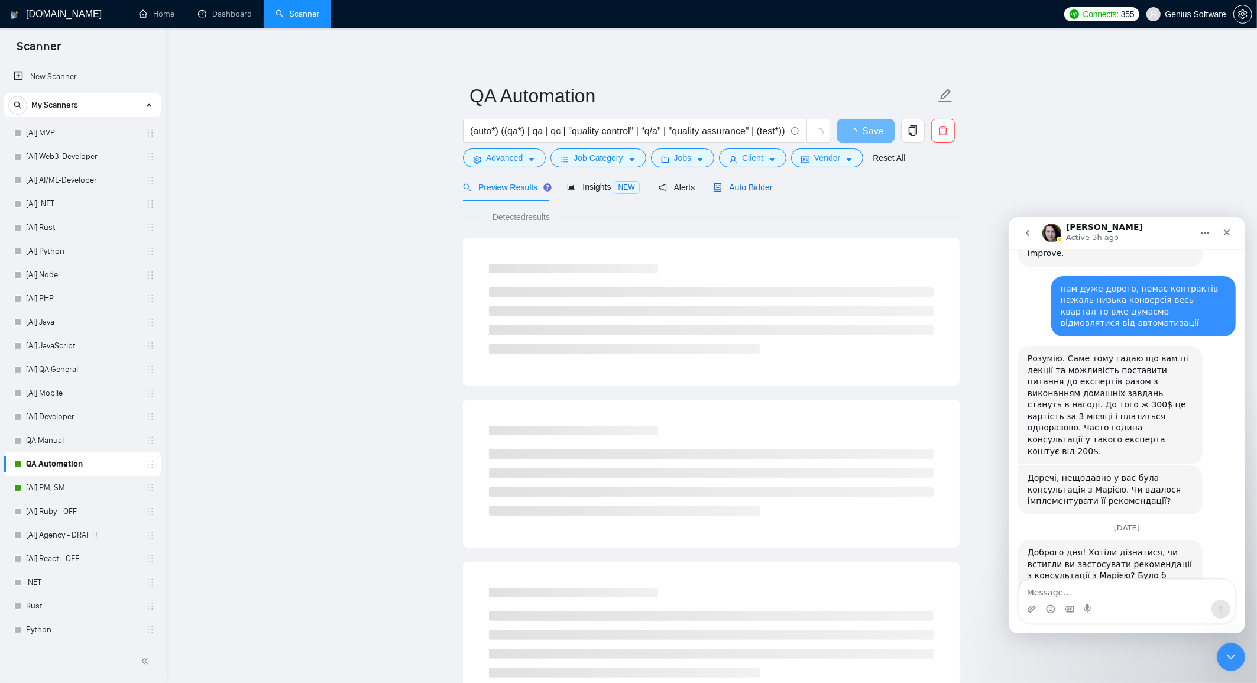
click at [753, 186] on span "Auto Bidder" at bounding box center [742, 187] width 59 height 9
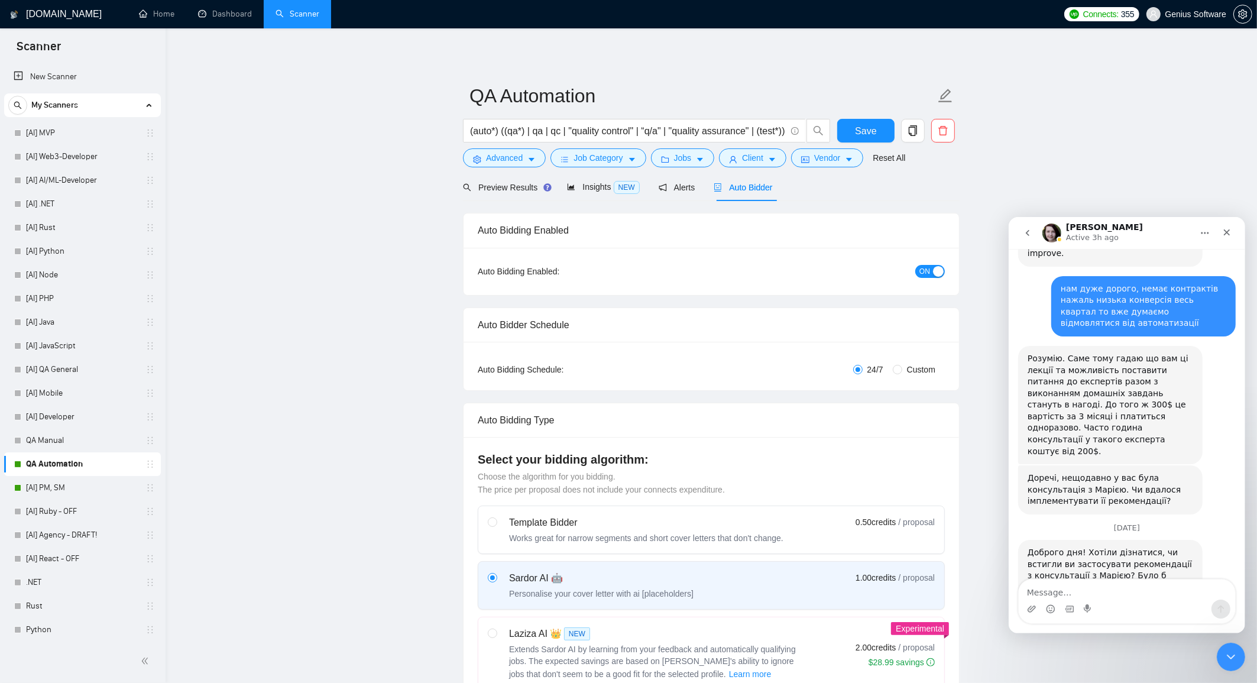
click at [927, 269] on span "ON" at bounding box center [924, 271] width 11 height 13
click at [861, 129] on span "Save" at bounding box center [865, 131] width 21 height 15
click at [83, 486] on link "[AI] PM, SM" at bounding box center [82, 488] width 112 height 24
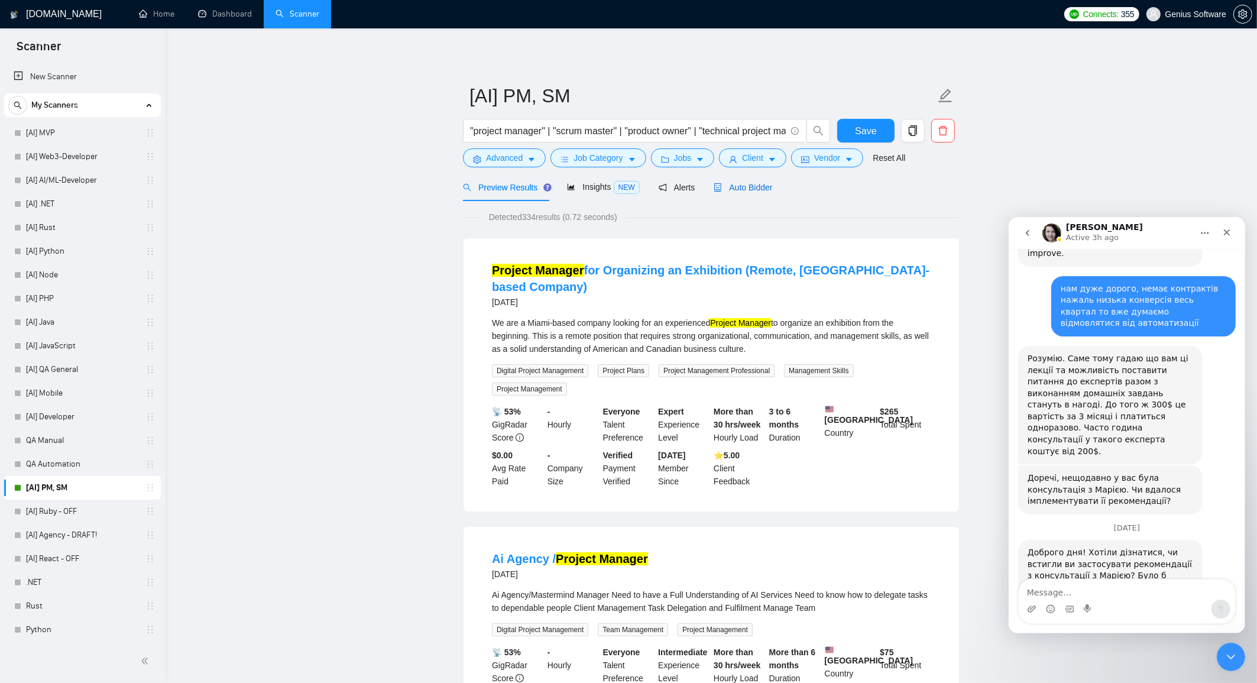
click at [751, 190] on span "Auto Bidder" at bounding box center [742, 187] width 59 height 9
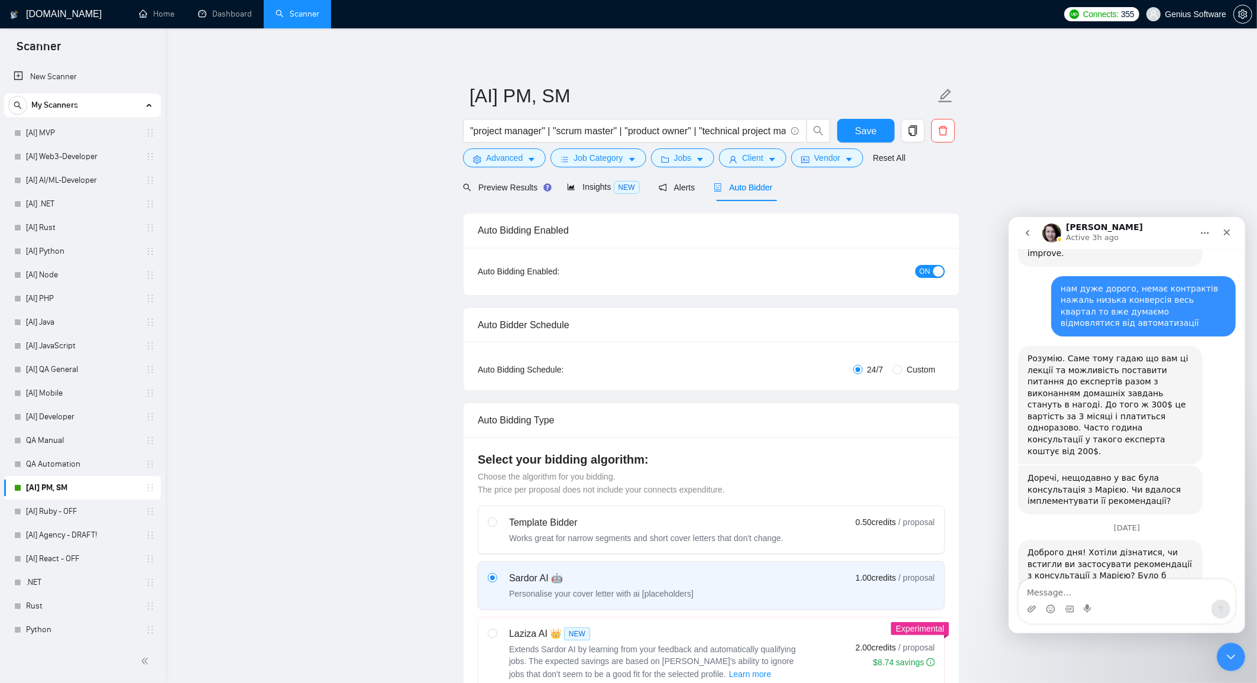
click at [926, 272] on span "ON" at bounding box center [924, 271] width 11 height 13
click at [860, 124] on span "Save" at bounding box center [865, 131] width 21 height 15
click at [1221, 14] on span "Genius Software" at bounding box center [1195, 14] width 61 height 0
click at [1239, 16] on icon "setting" at bounding box center [1242, 13] width 9 height 9
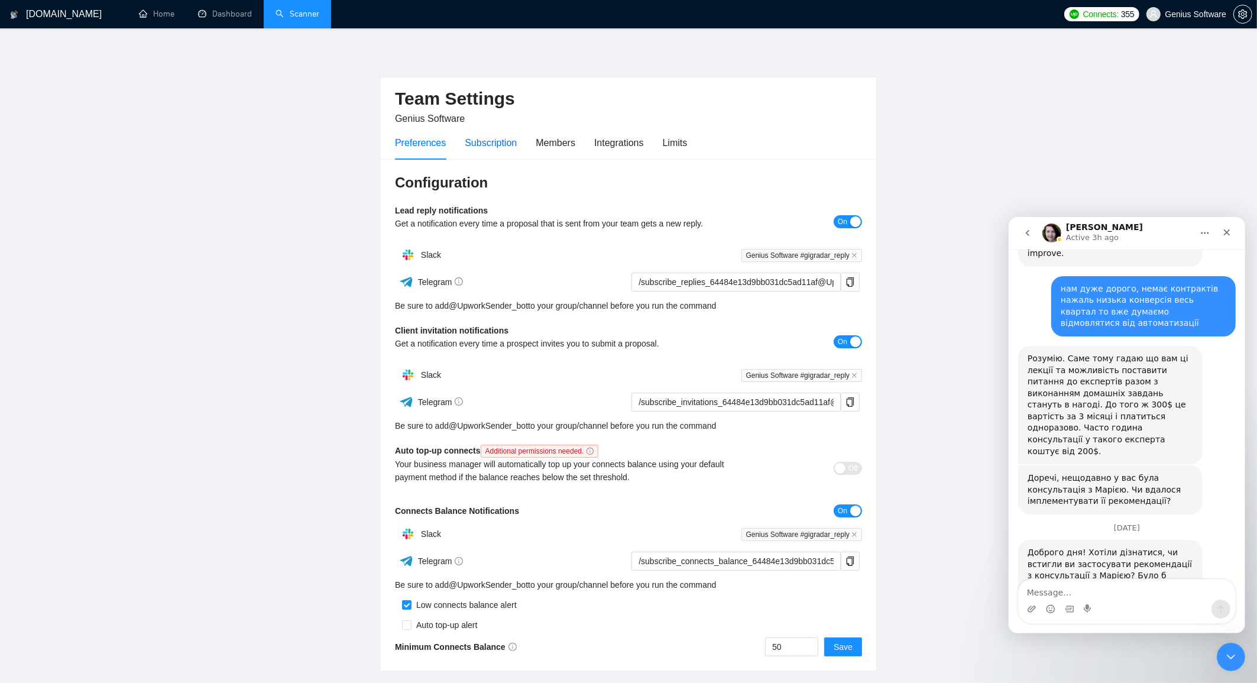
click at [486, 137] on div "Subscription" at bounding box center [491, 142] width 52 height 15
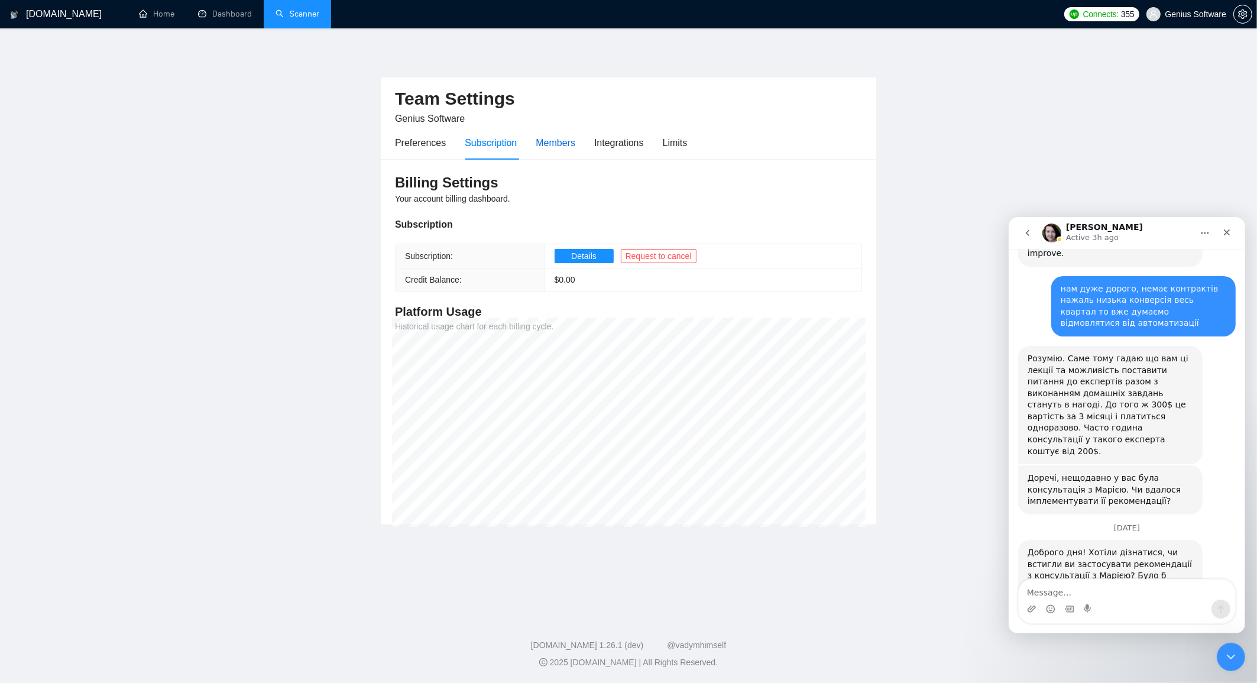
click at [553, 141] on div "Members" at bounding box center [555, 142] width 40 height 15
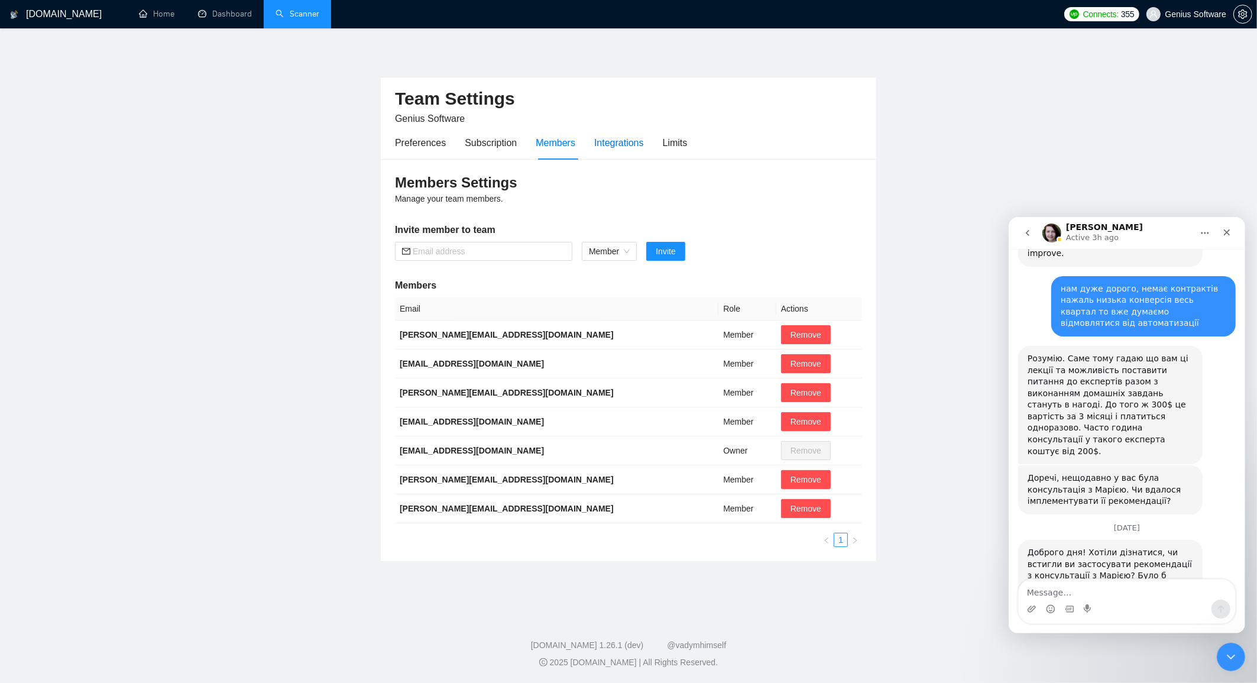
click at [611, 148] on div "Integrations" at bounding box center [619, 142] width 50 height 15
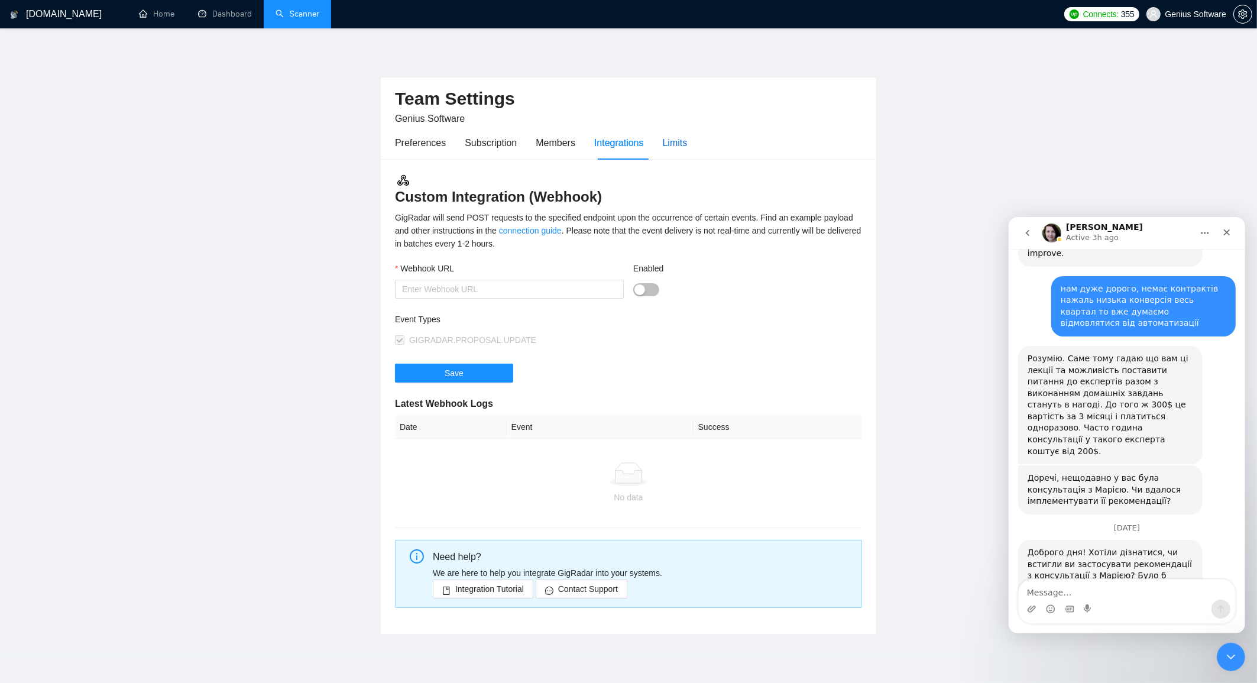
click at [686, 138] on div "Limits" at bounding box center [675, 142] width 25 height 15
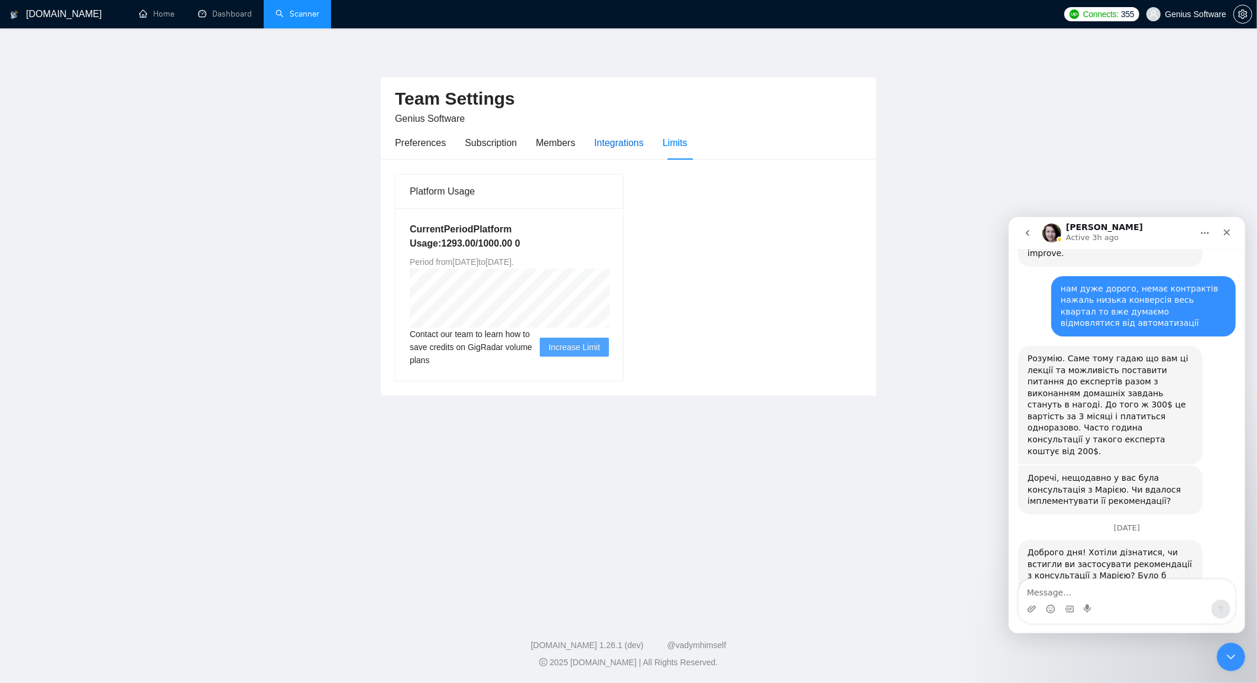
click at [616, 144] on div "Integrations" at bounding box center [619, 142] width 50 height 15
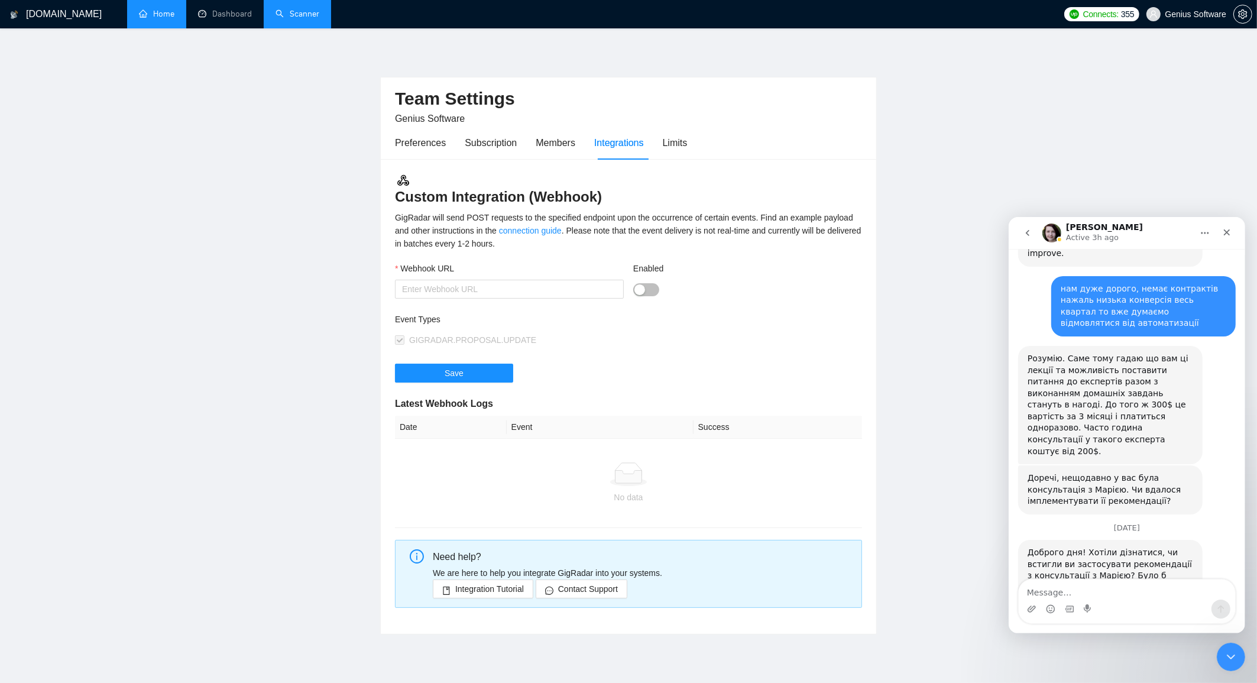
click at [166, 14] on link "Home" at bounding box center [156, 14] width 35 height 10
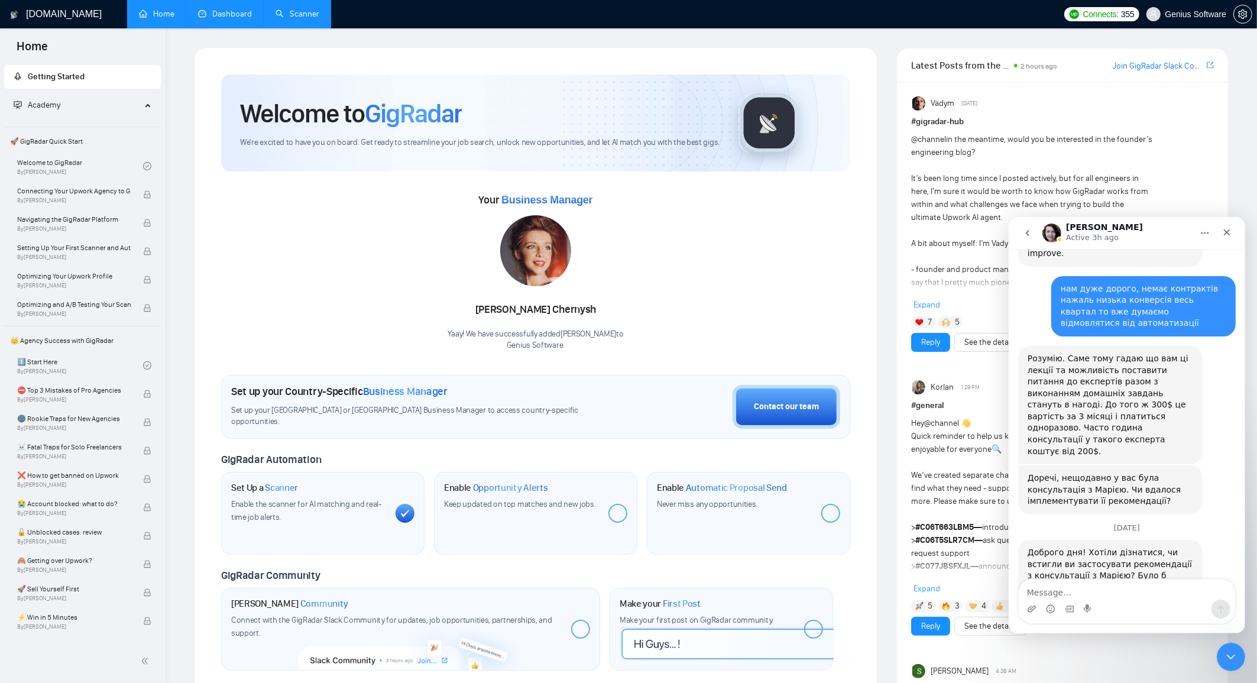
click at [212, 14] on link "Dashboard" at bounding box center [225, 14] width 54 height 10
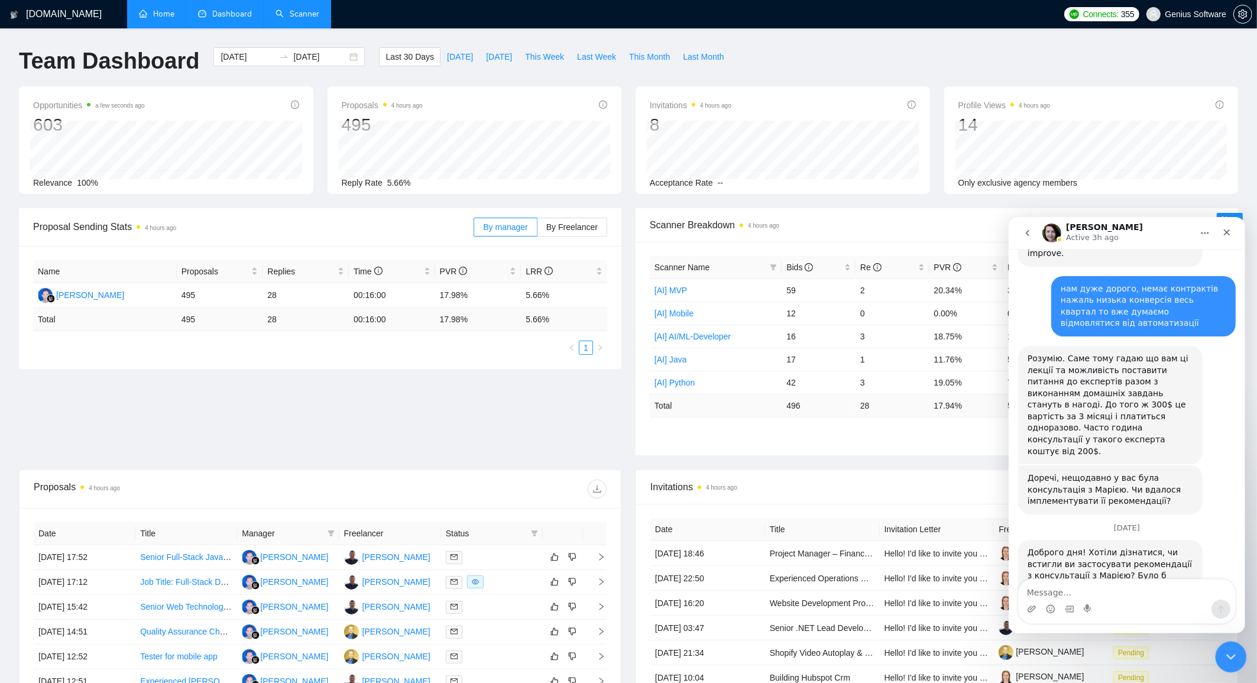
click at [1229, 659] on icon "Close Intercom Messenger" at bounding box center [1229, 655] width 14 height 14
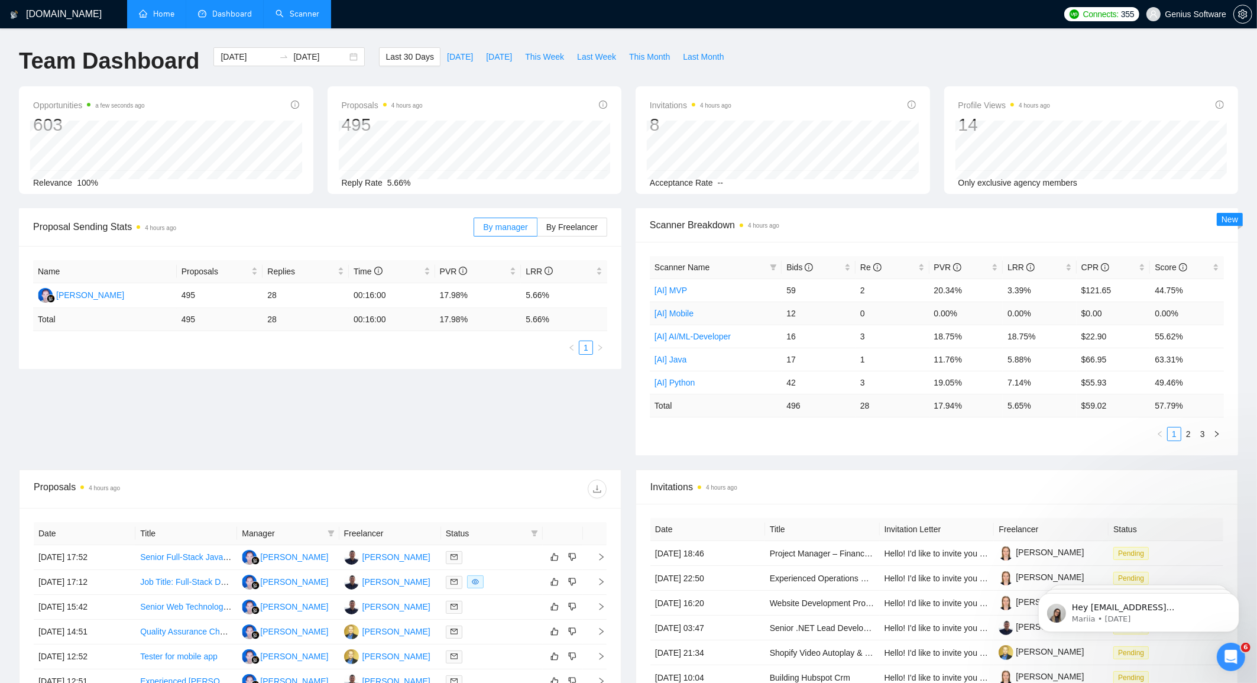
scroll to position [830, 0]
click at [1234, 650] on icon "Open Intercom Messenger" at bounding box center [1229, 655] width 20 height 20
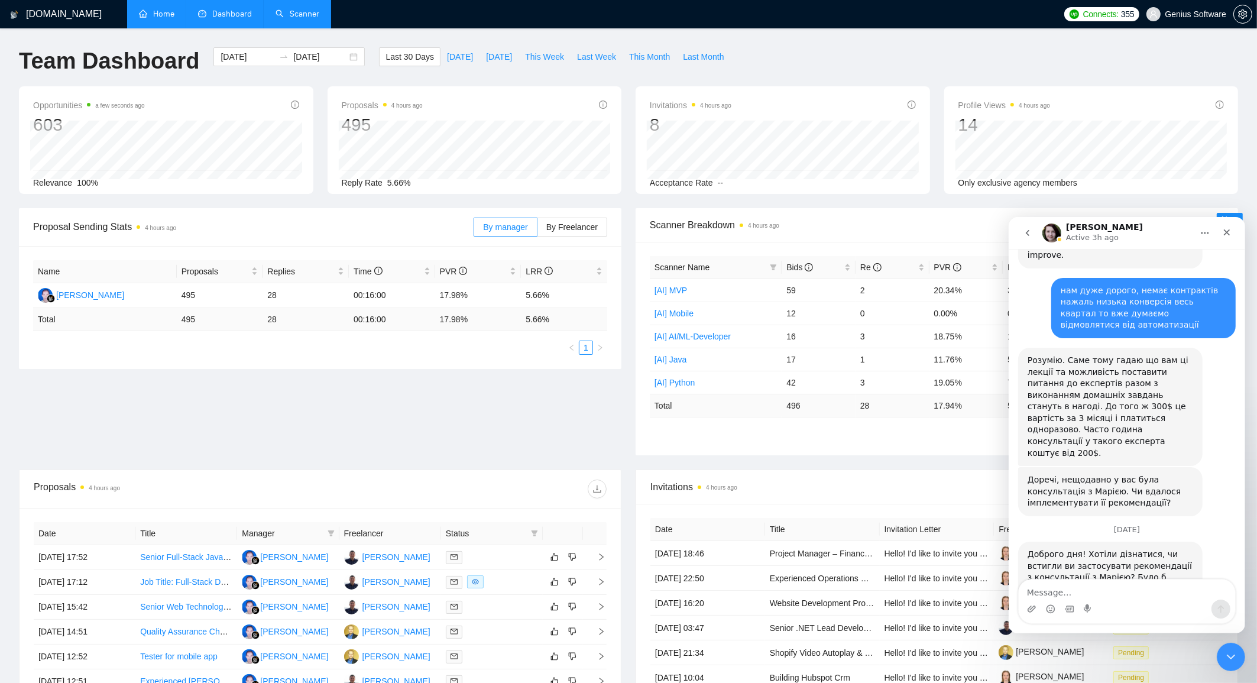
click at [1027, 232] on icon "go back" at bounding box center [1026, 232] width 9 height 9
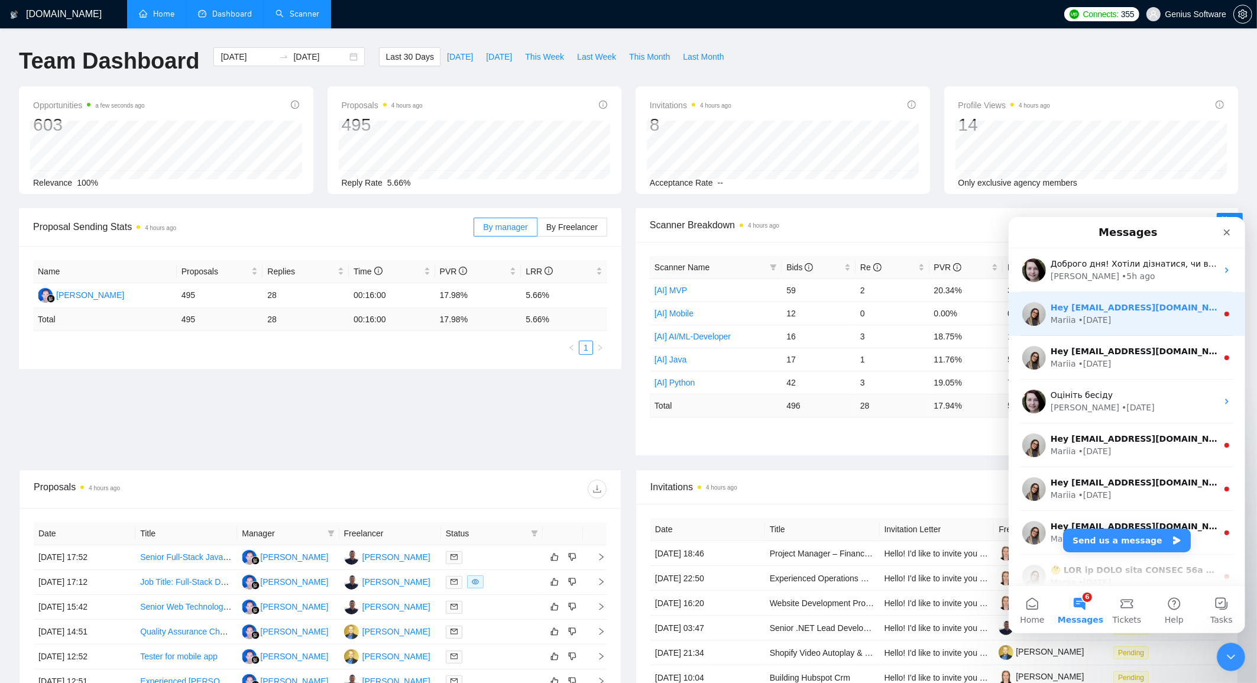
scroll to position [5, 0]
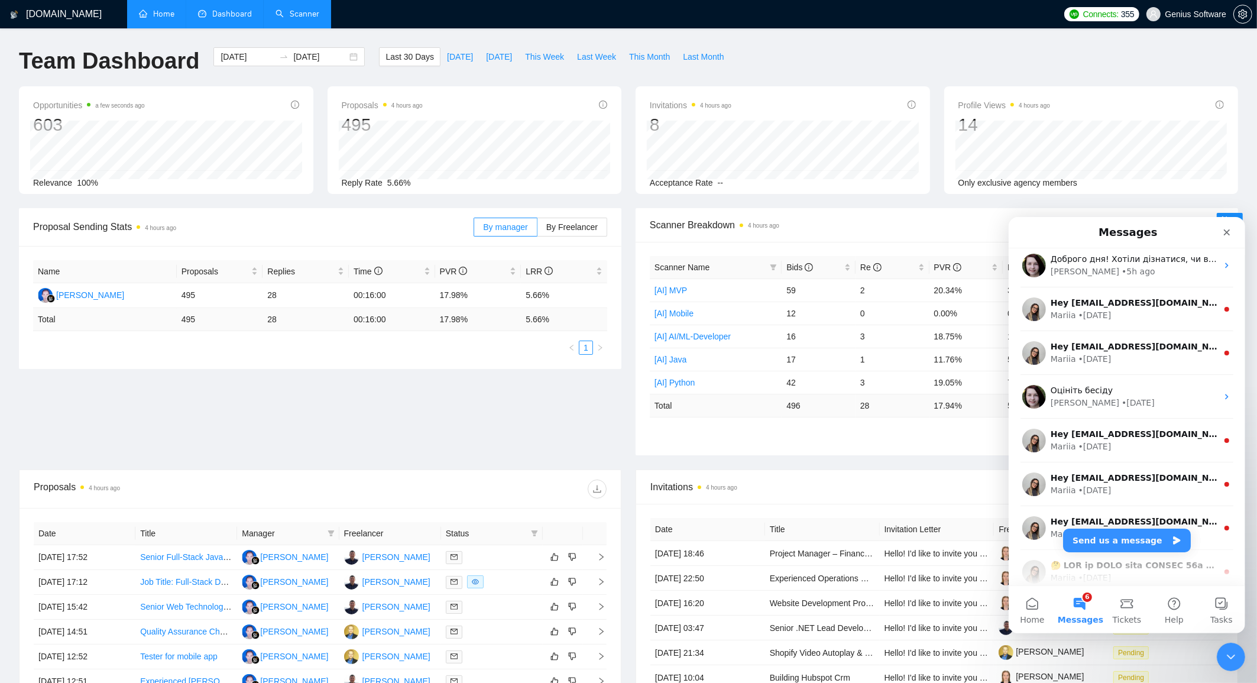
click at [562, 401] on div "Proposal Sending Stats 4 hours ago By manager By Freelancer Name Proposals Repl…" at bounding box center [628, 338] width 1233 height 261
